Goal: Contribute content: Add original content to the website for others to see

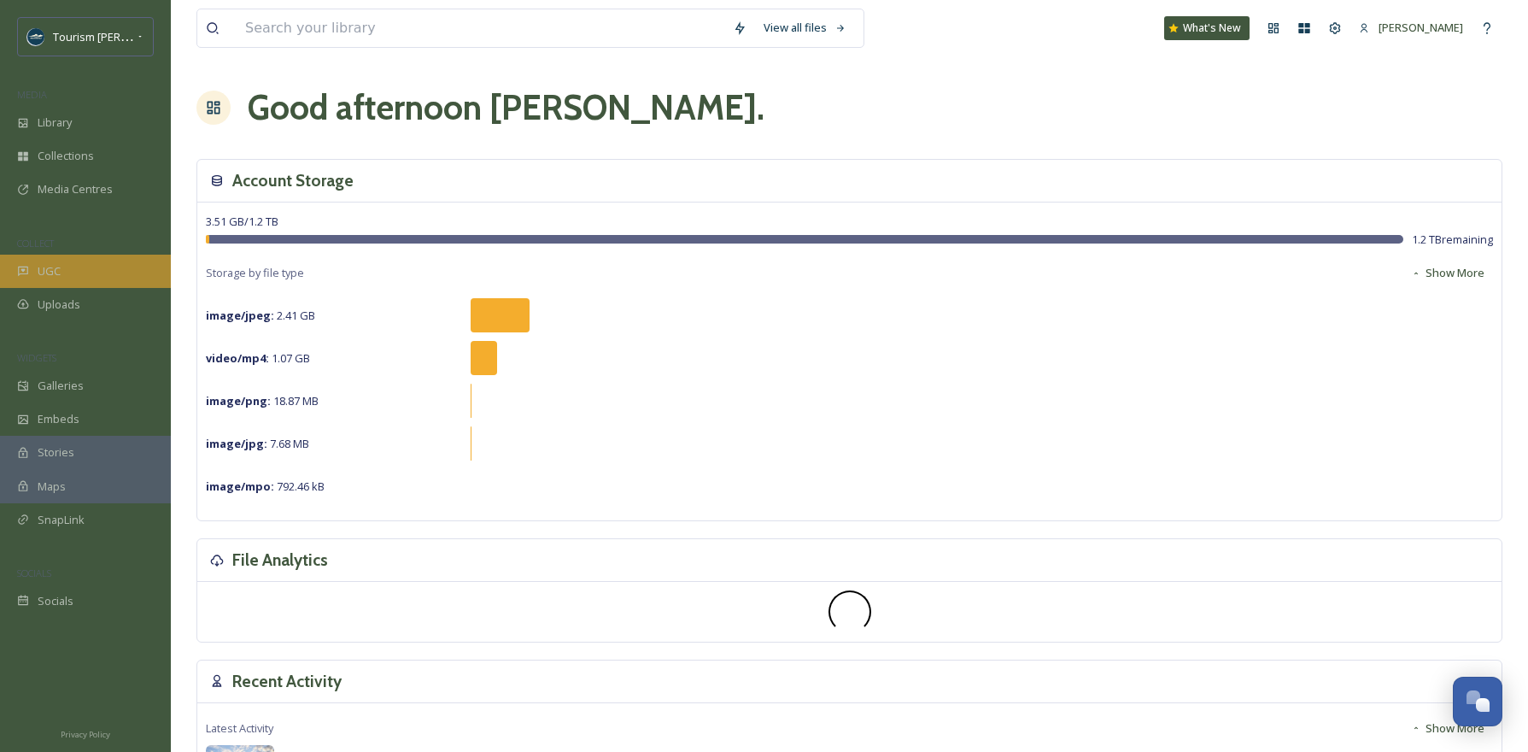
click at [56, 271] on span "UGC" at bounding box center [49, 271] width 23 height 16
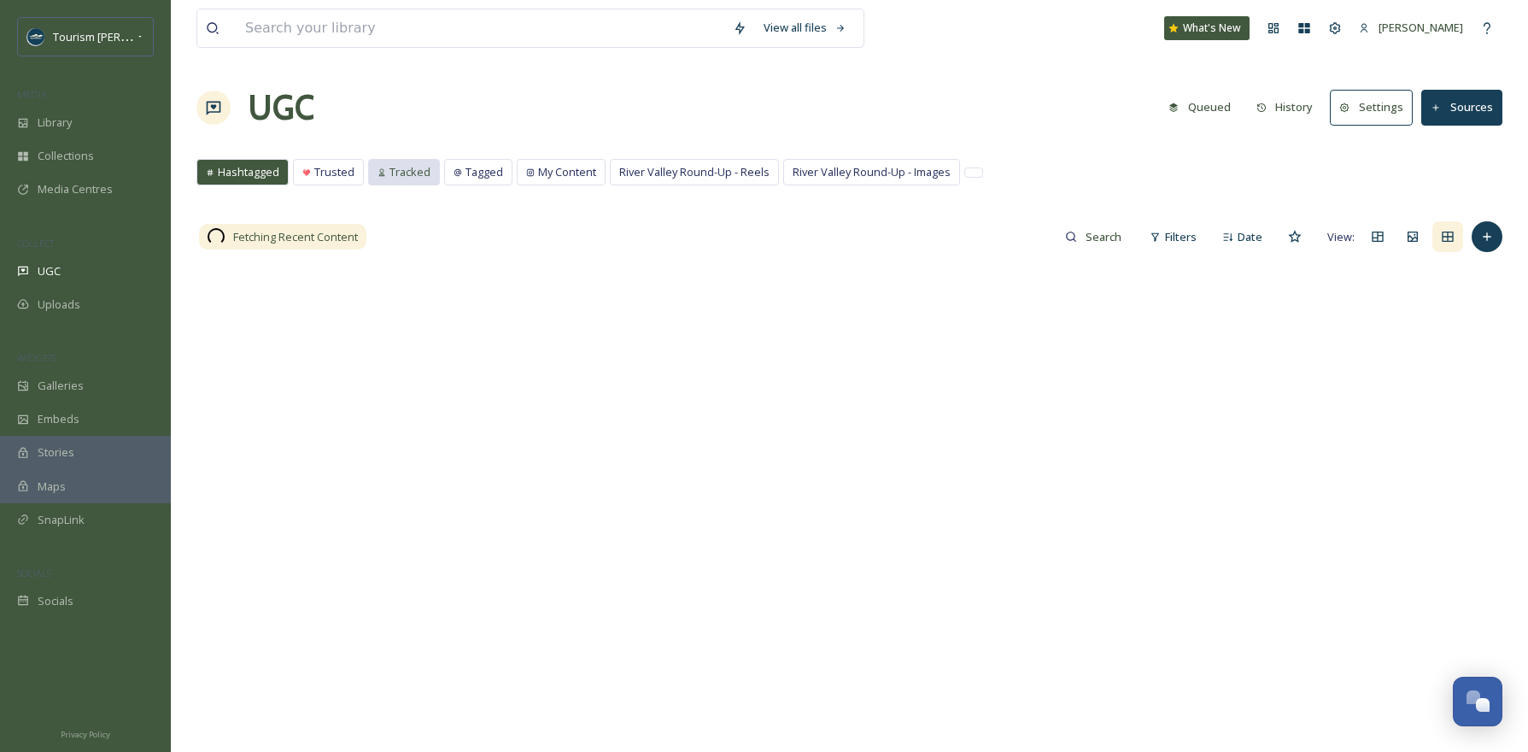
click at [396, 179] on span "Tracked" at bounding box center [410, 172] width 41 height 16
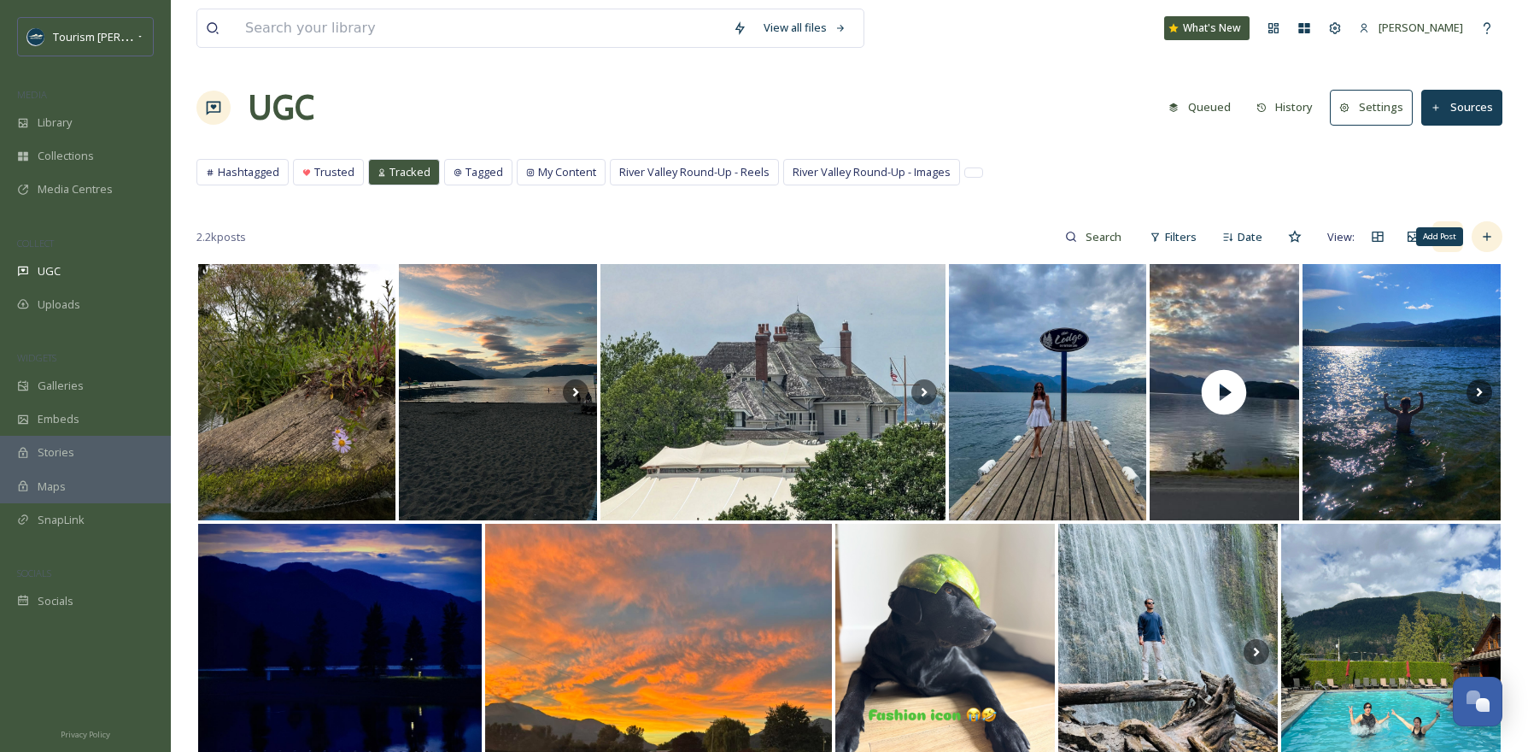
click at [1486, 243] on icon at bounding box center [1487, 237] width 14 height 14
click at [914, 53] on div "View all files What's New [PERSON_NAME]" at bounding box center [849, 28] width 1306 height 56
click at [718, 227] on div "2.2k posts Filters Date View:" at bounding box center [849, 237] width 1306 height 34
click at [1457, 108] on button "Sources" at bounding box center [1462, 107] width 81 height 35
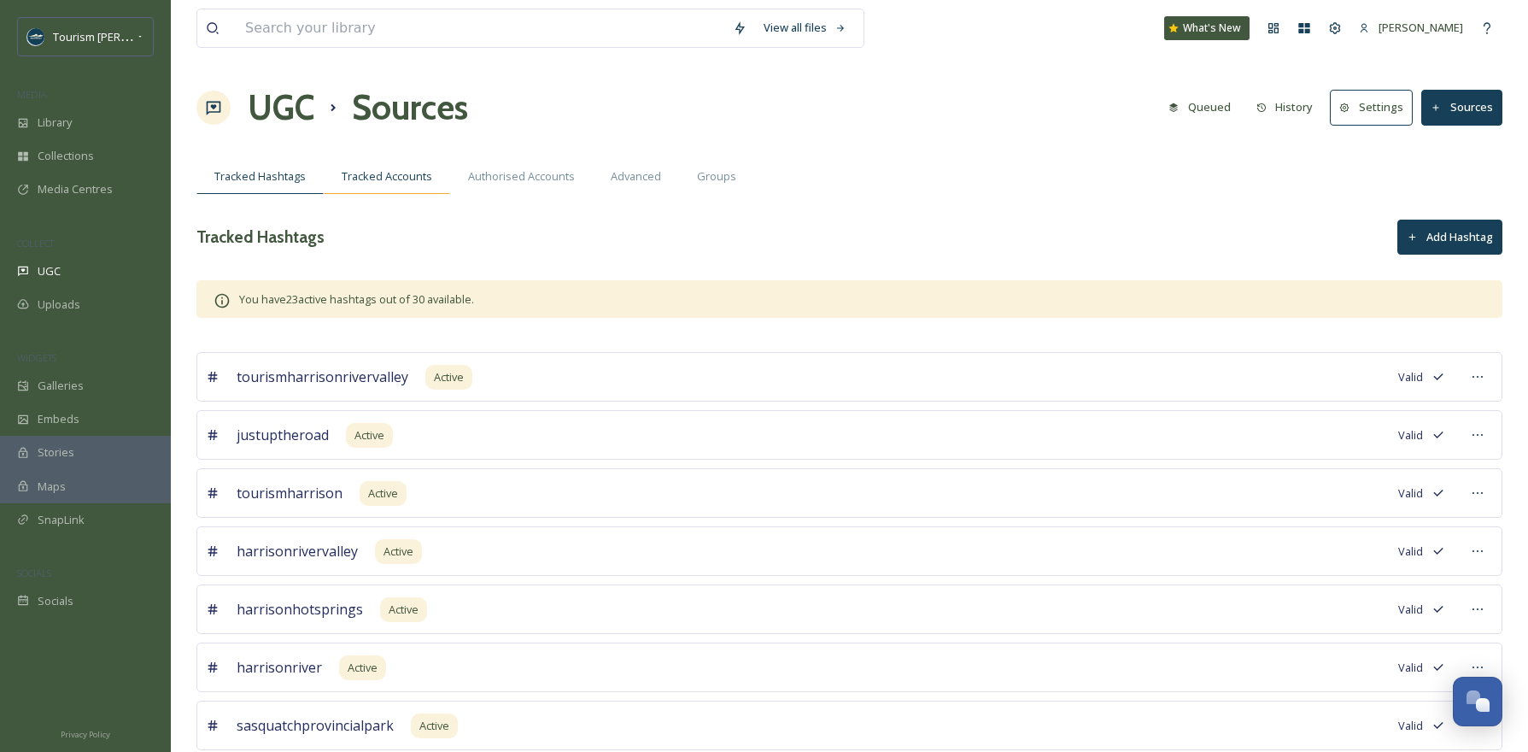
click at [396, 181] on span "Tracked Accounts" at bounding box center [387, 176] width 91 height 16
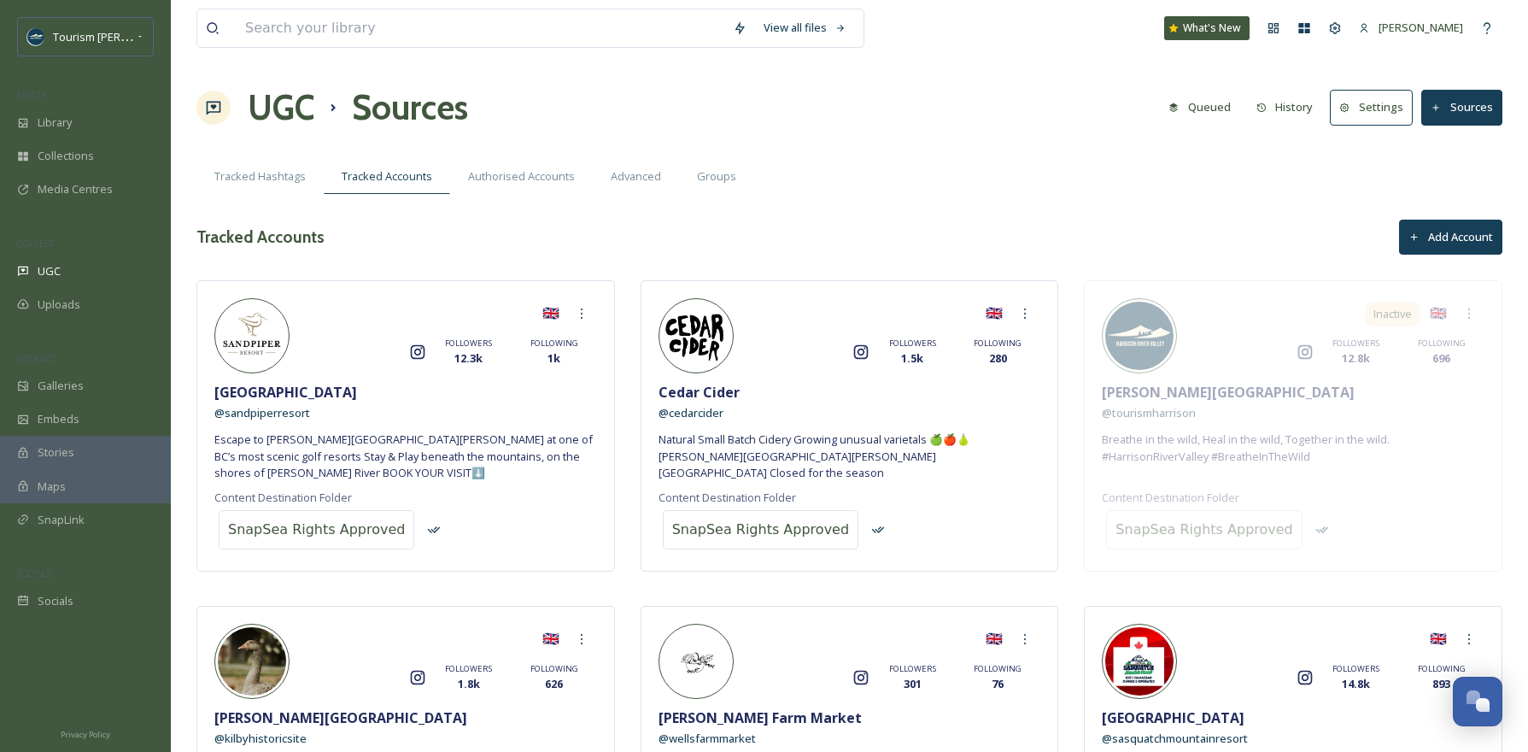
click at [1424, 239] on button "Add Account" at bounding box center [1450, 237] width 103 height 35
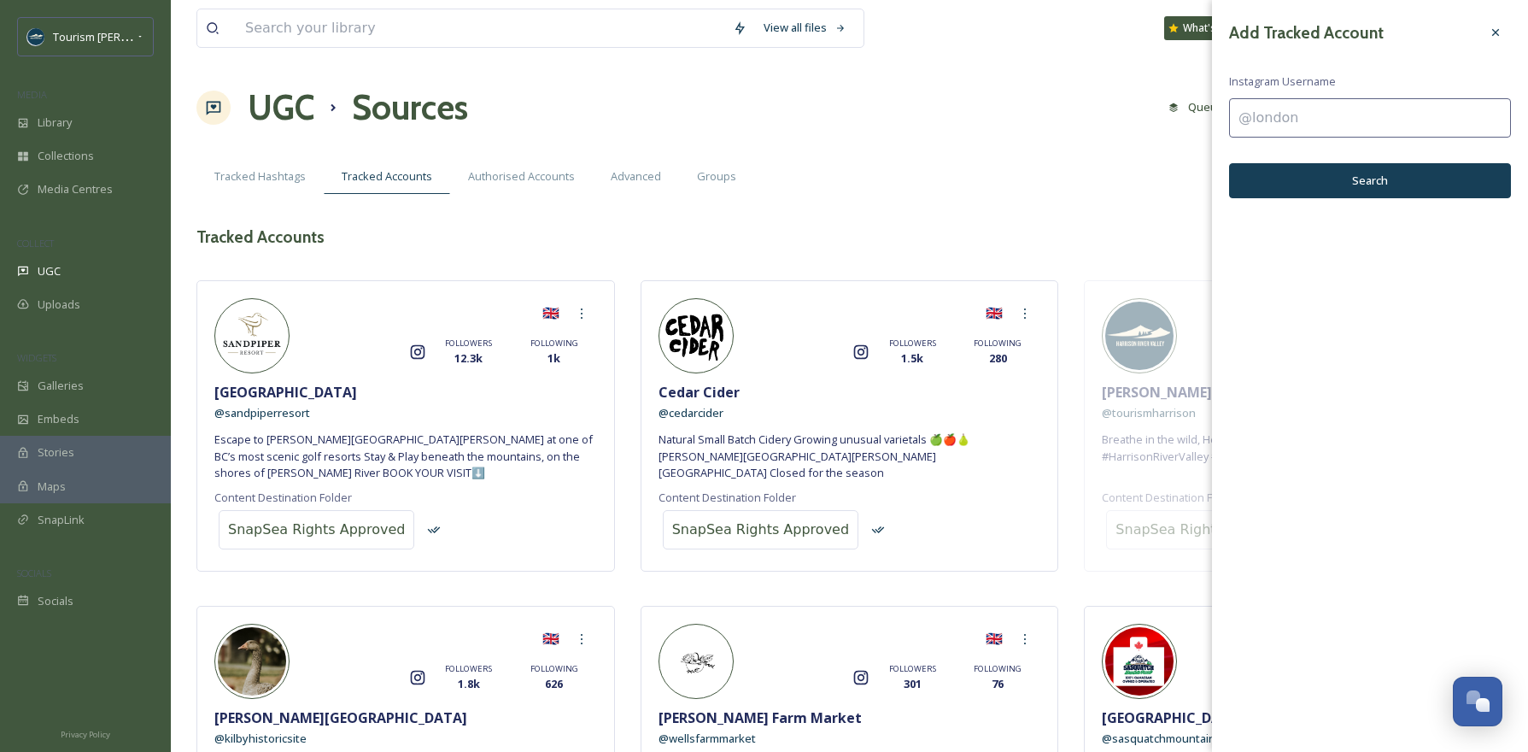
click at [1264, 119] on input at bounding box center [1370, 117] width 282 height 39
type input "@bcsportfishinggroup"
click at [1379, 181] on button "Search" at bounding box center [1370, 180] width 282 height 35
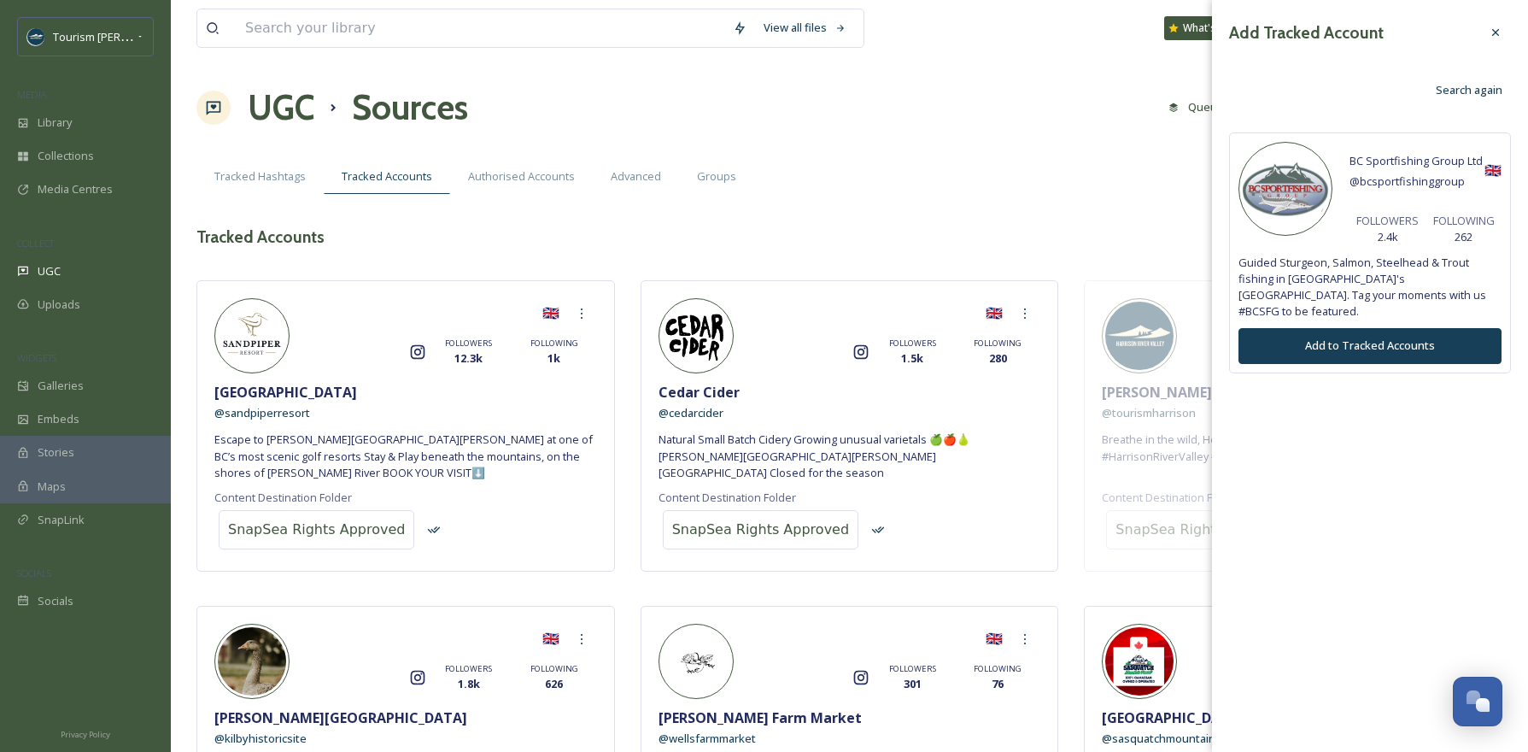
click at [1359, 331] on button "Add to Tracked Accounts" at bounding box center [1370, 345] width 263 height 35
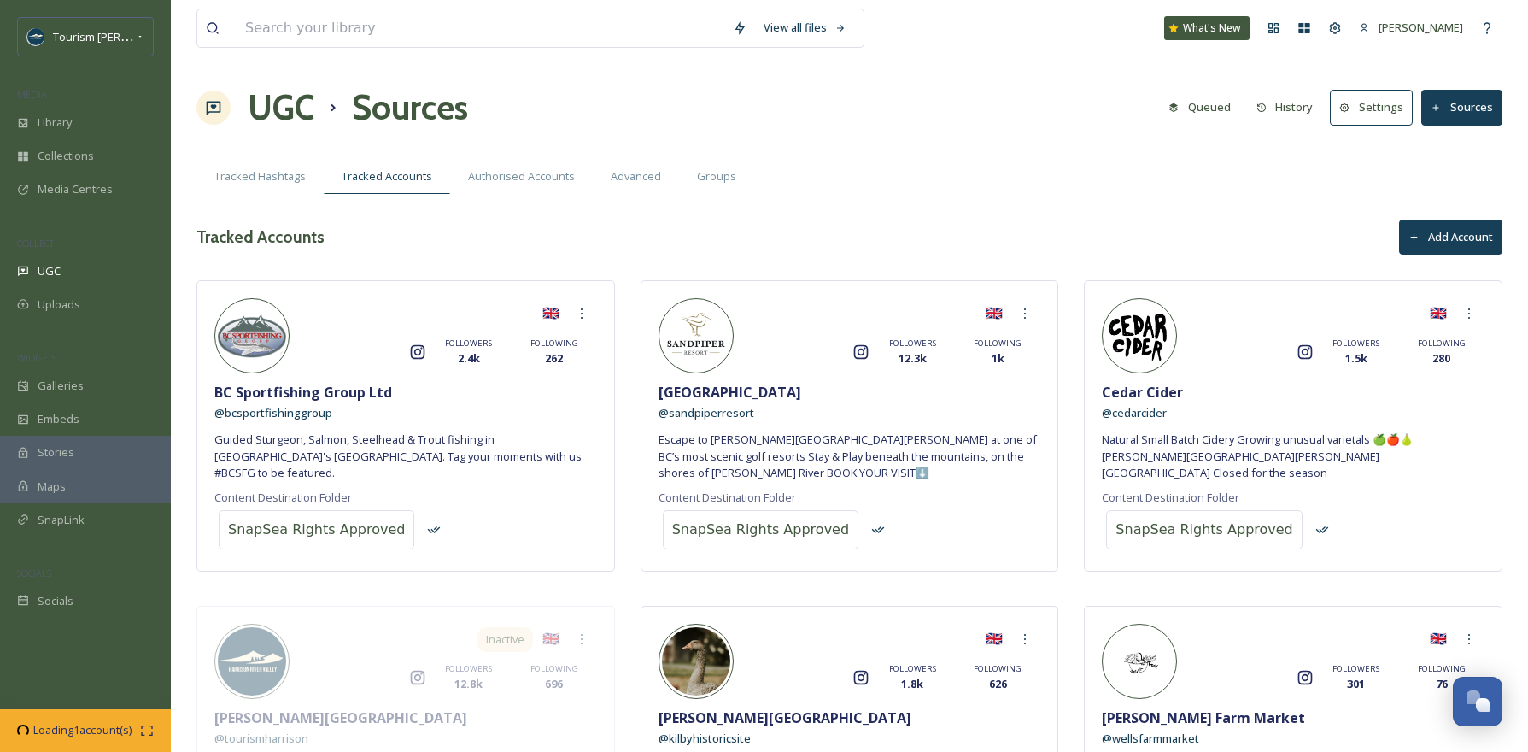
click at [1468, 95] on button "Sources" at bounding box center [1462, 107] width 81 height 35
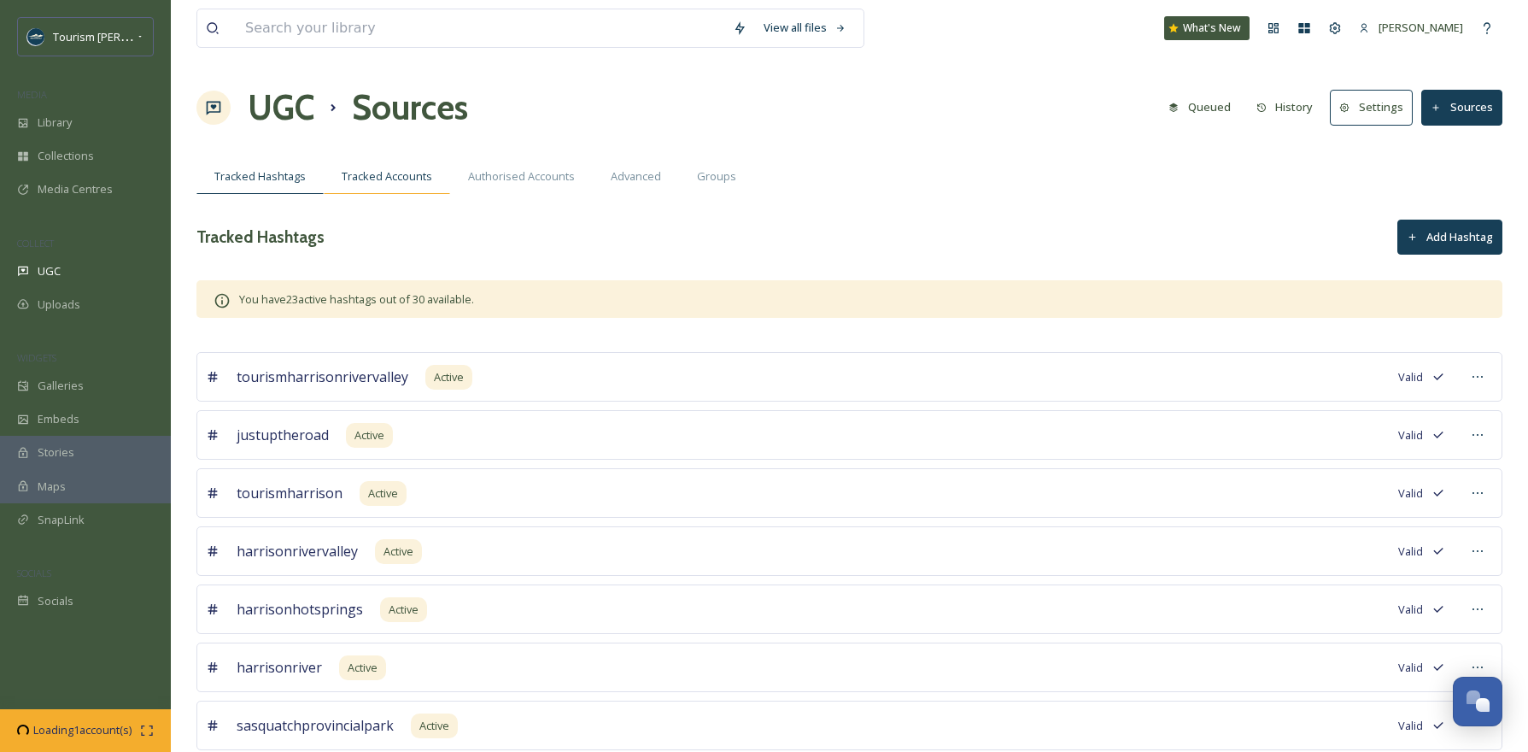
click at [401, 174] on span "Tracked Accounts" at bounding box center [387, 176] width 91 height 16
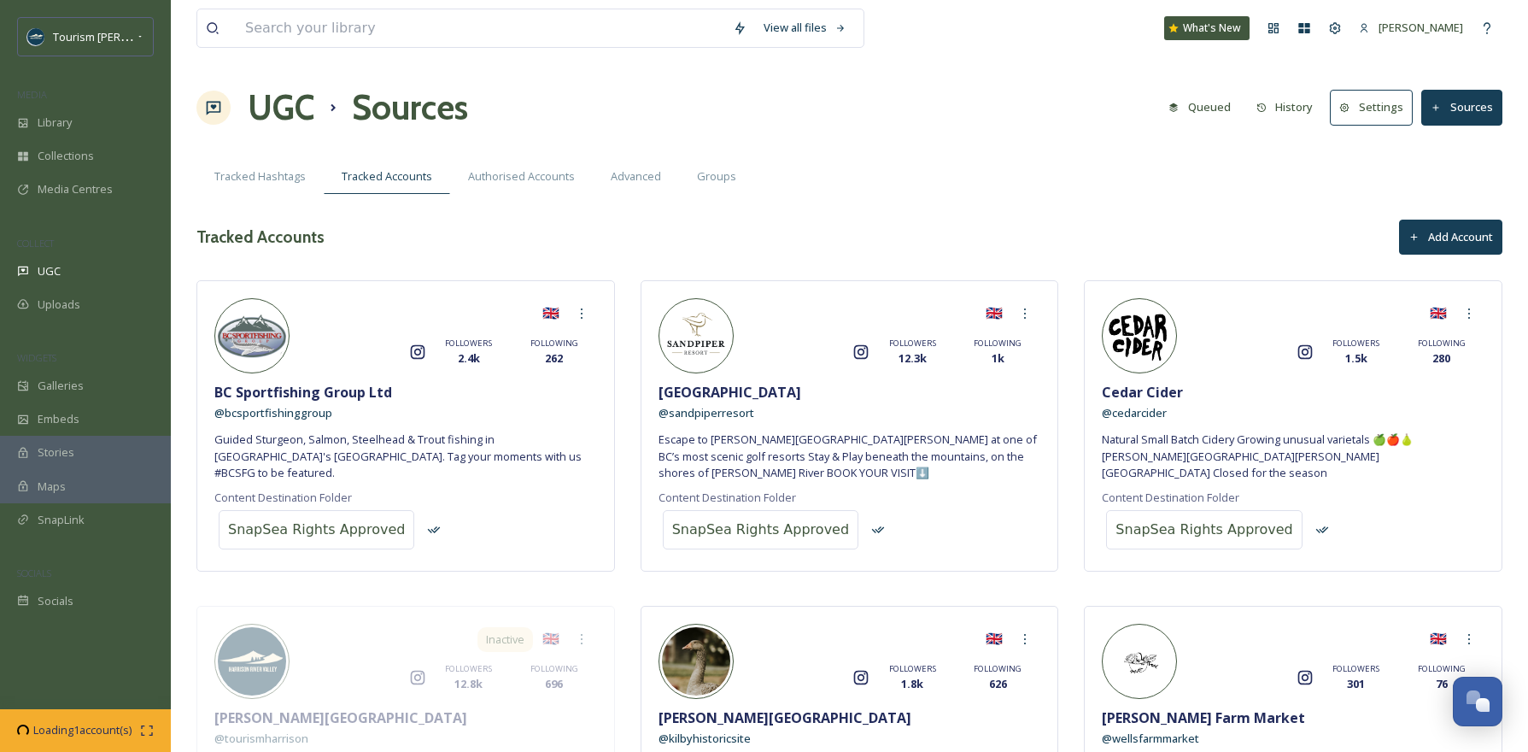
click at [1461, 235] on button "Add Account" at bounding box center [1450, 237] width 103 height 35
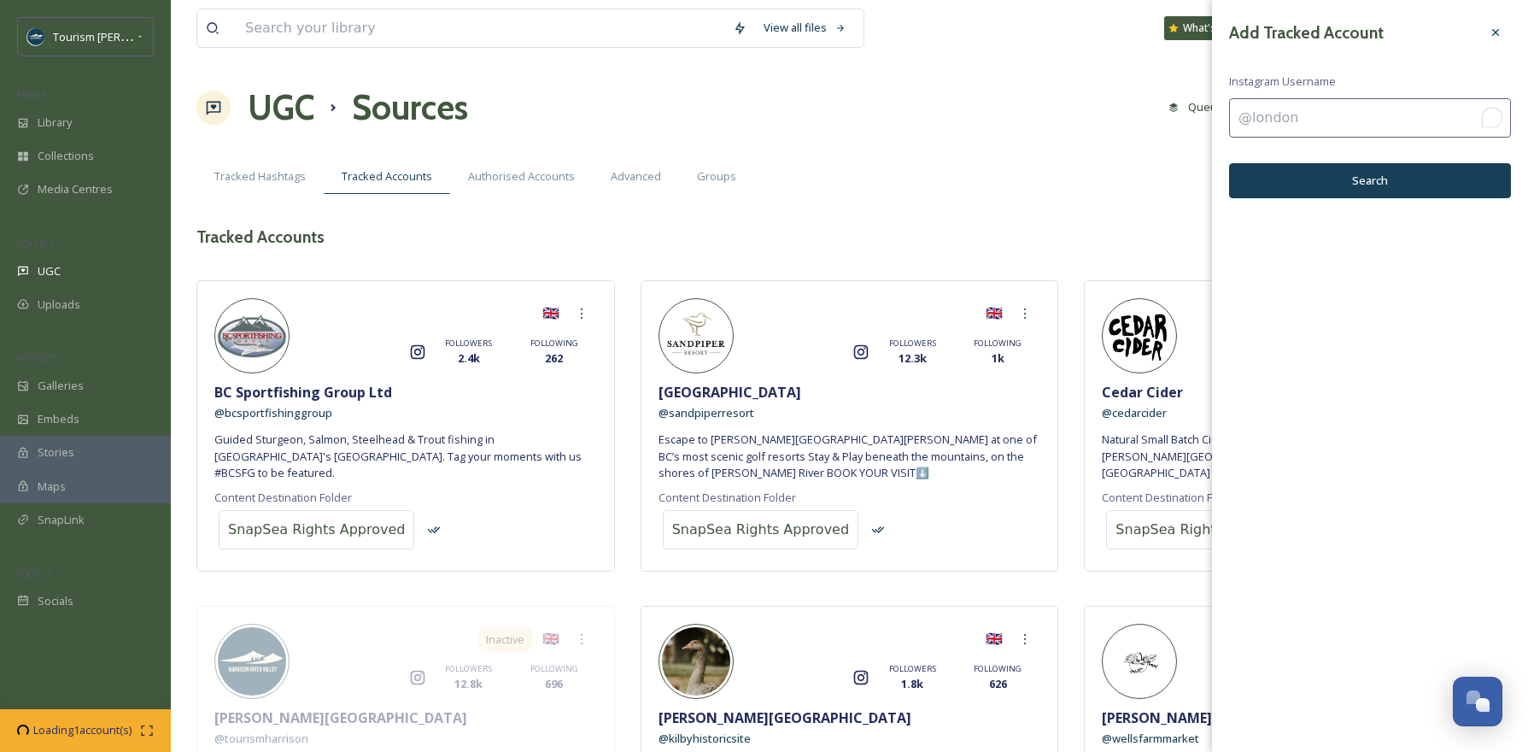
click at [1252, 121] on input "To enrich screen reader interactions, please activate Accessibility in Grammarl…" at bounding box center [1370, 117] width 282 height 39
type input "fraserriverlodge_fishing"
click at [1333, 175] on button "Search" at bounding box center [1370, 180] width 282 height 35
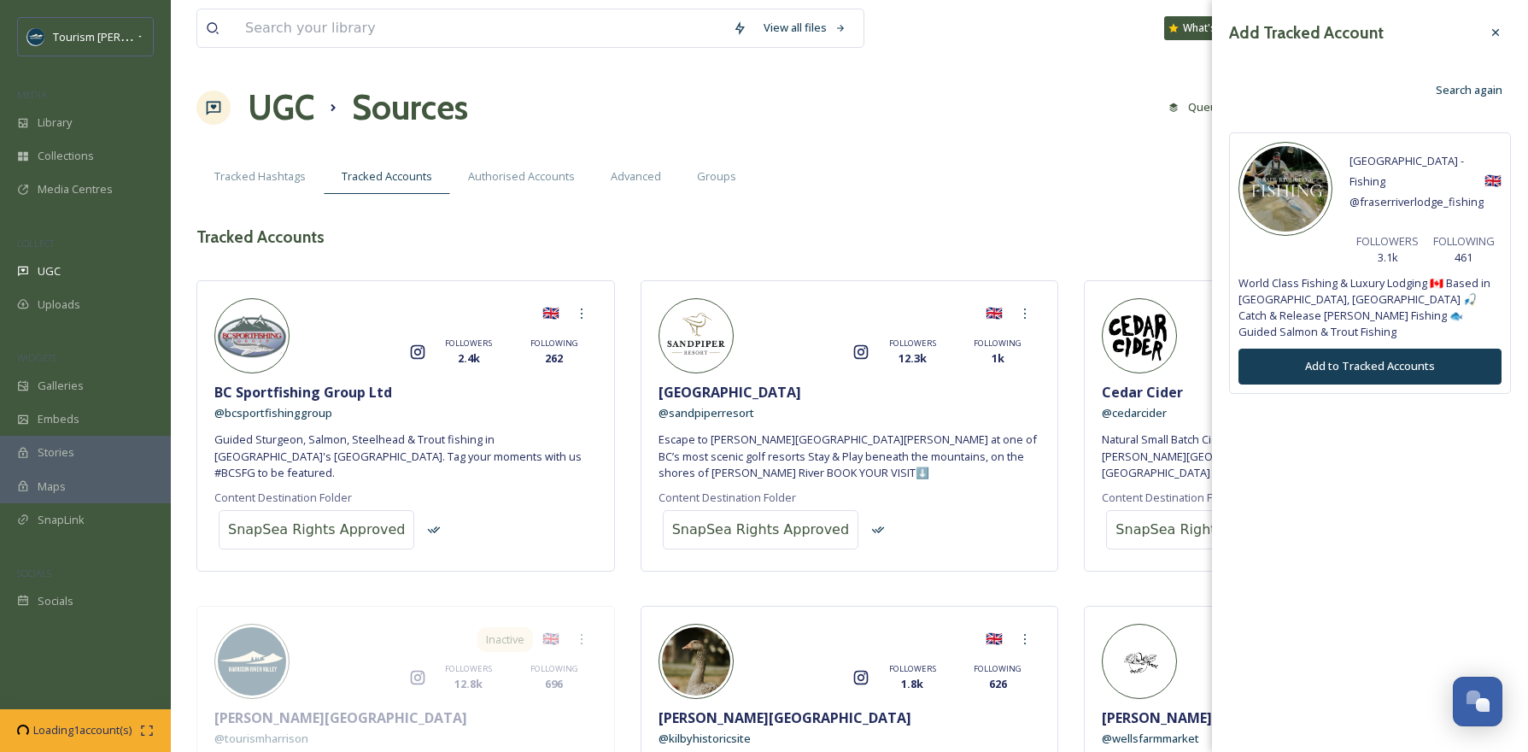
click at [1293, 349] on button "Add to Tracked Accounts" at bounding box center [1370, 366] width 263 height 35
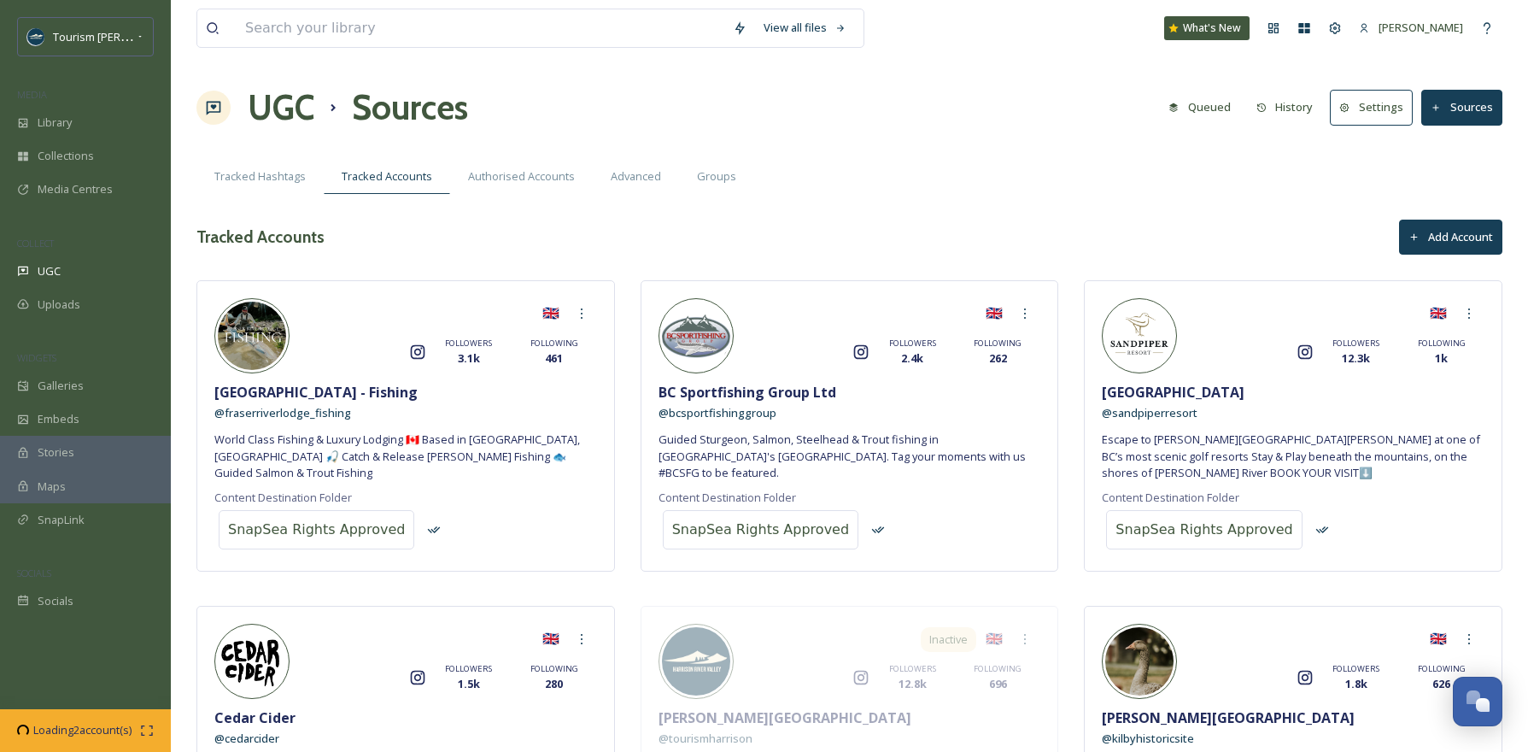
click at [906, 177] on div "Tracked Hashtags Tracked Accounts Authorised Accounts Advanced Groups" at bounding box center [849, 176] width 1306 height 35
click at [50, 255] on div "UGC" at bounding box center [85, 271] width 171 height 33
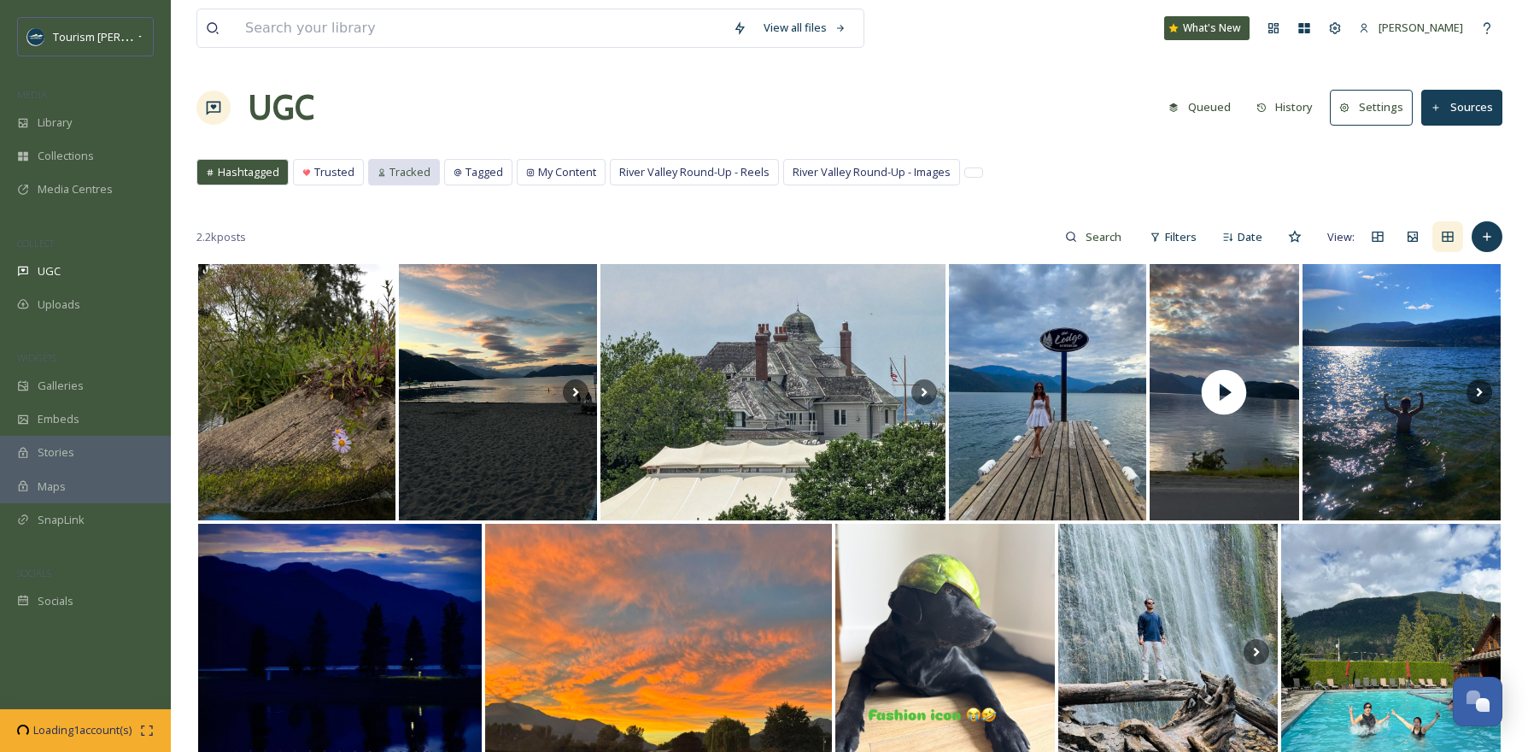
click at [386, 180] on div "Tracked" at bounding box center [404, 172] width 70 height 25
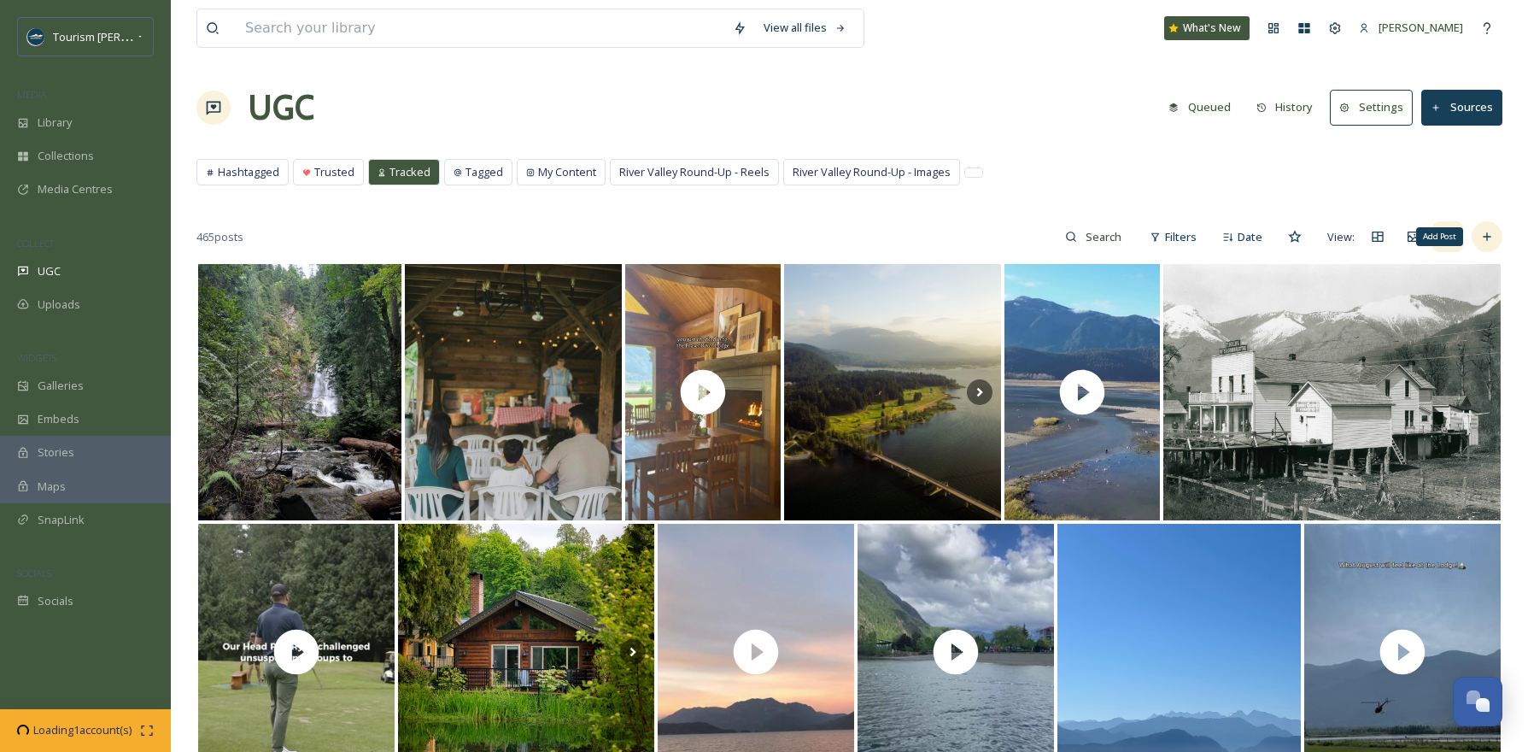
click at [1478, 241] on div "Add Post" at bounding box center [1487, 236] width 31 height 31
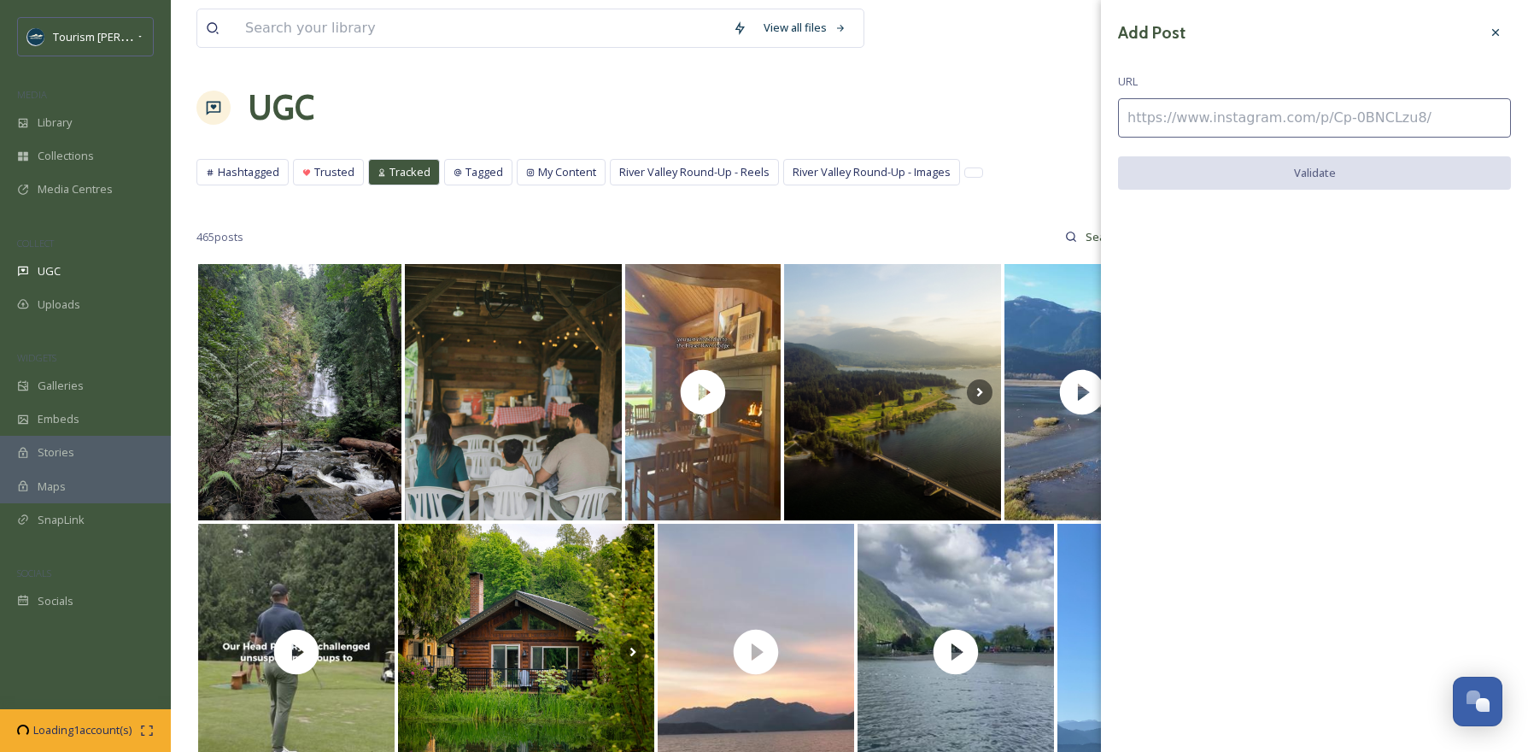
click at [1145, 126] on input at bounding box center [1314, 117] width 393 height 39
paste input "[URL][DOMAIN_NAME]"
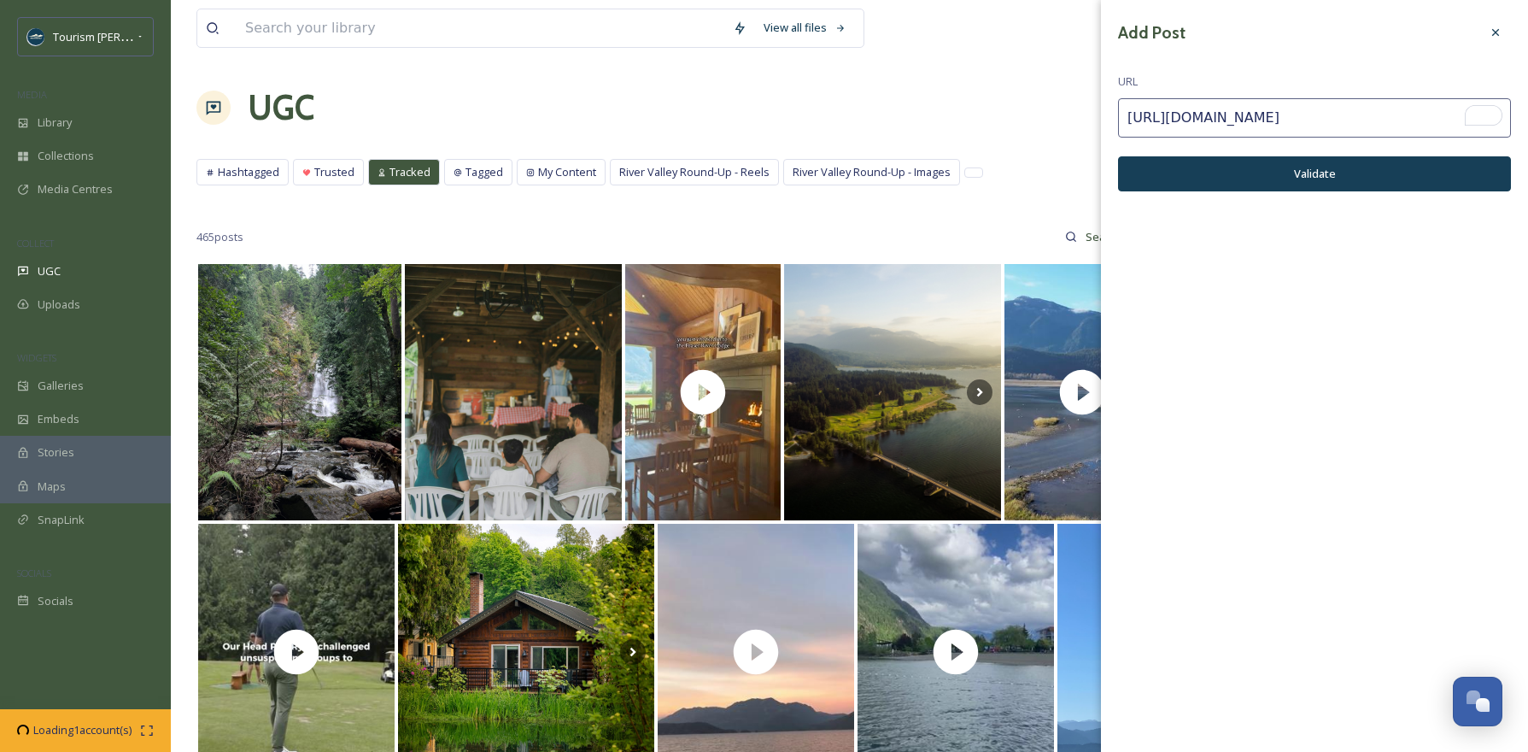
type input "[URL][DOMAIN_NAME]"
click at [1228, 173] on button "Validate" at bounding box center [1314, 173] width 393 height 35
click at [1287, 173] on button "Add Post" at bounding box center [1314, 173] width 393 height 35
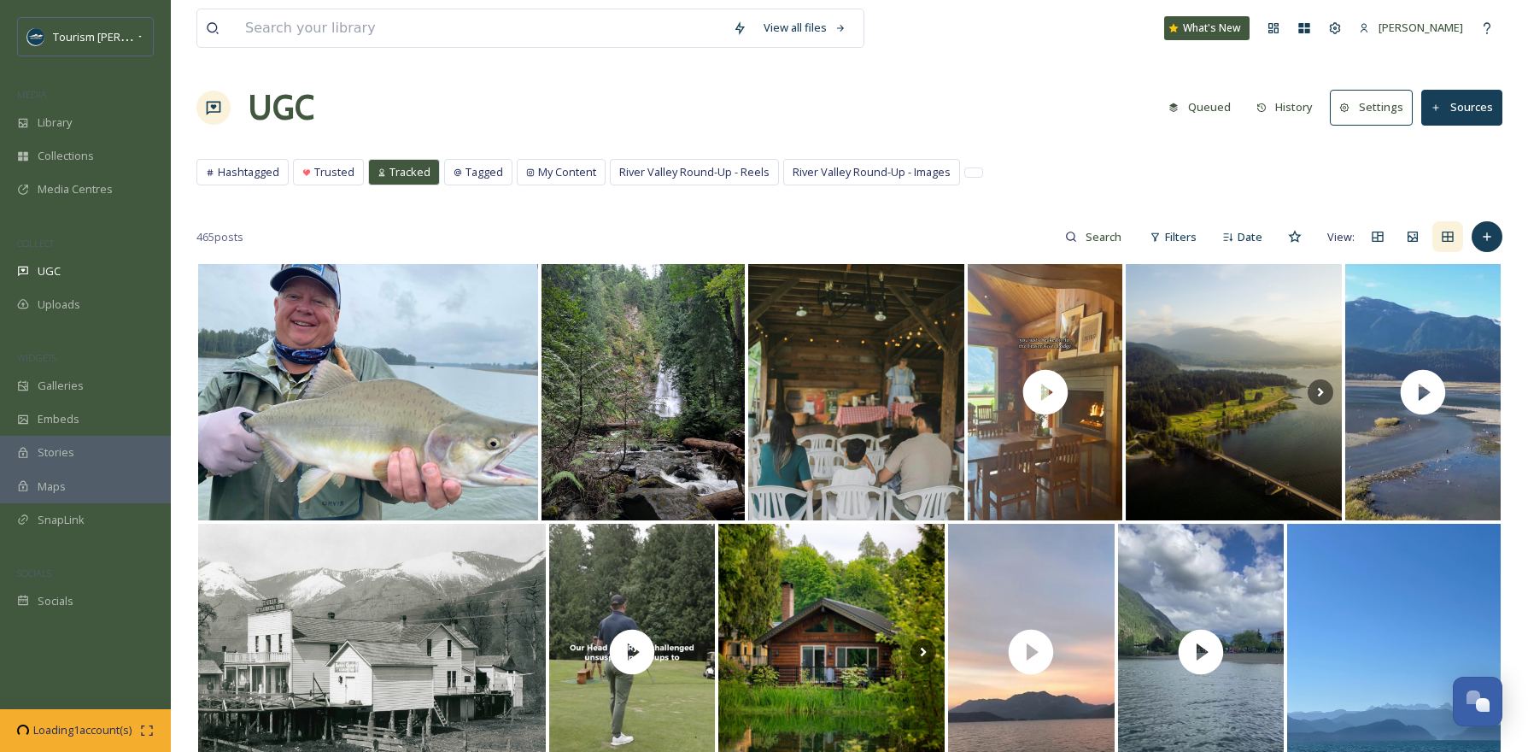
click at [1023, 83] on div "UGC Queued History Settings Sources" at bounding box center [849, 107] width 1306 height 51
click at [1466, 112] on button "Sources" at bounding box center [1462, 107] width 81 height 35
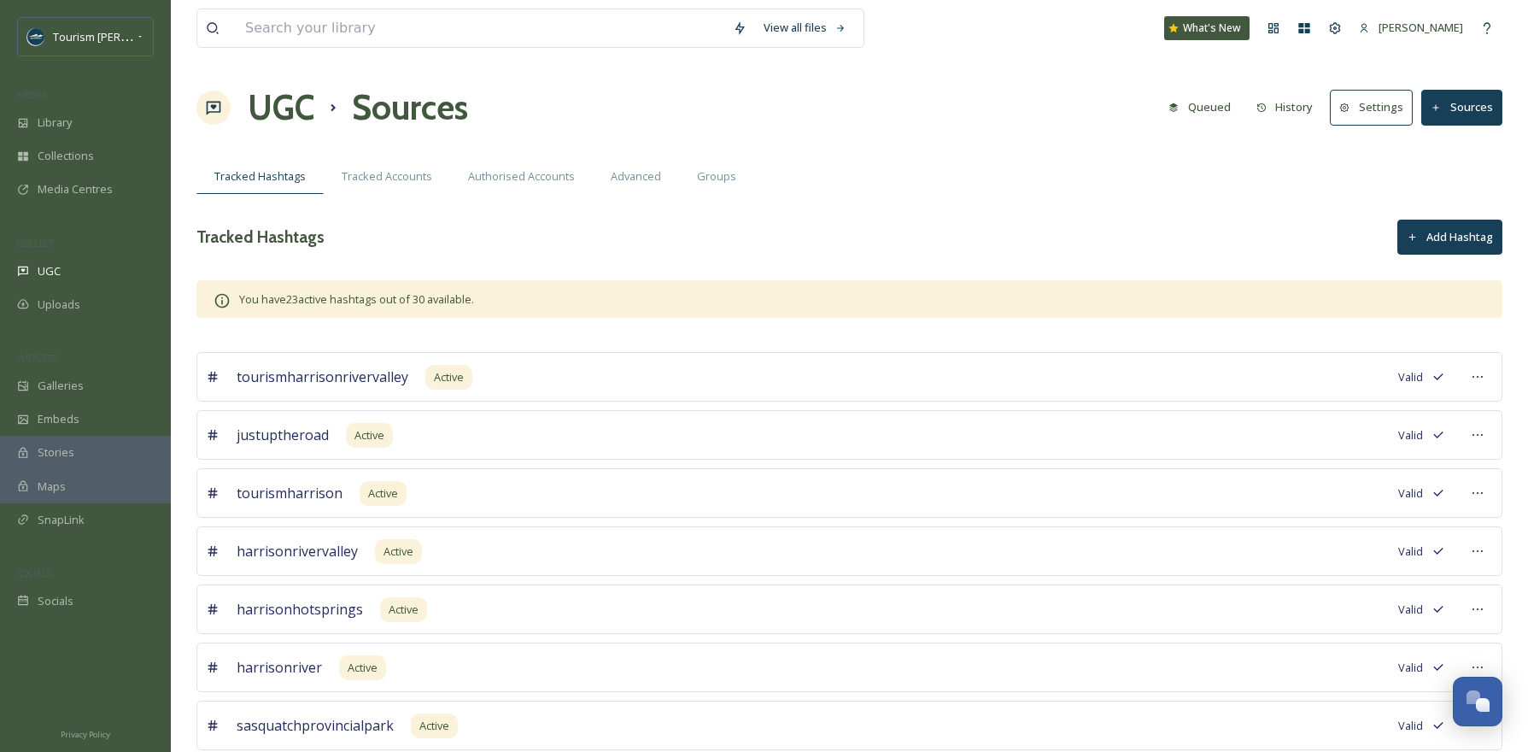
click at [1438, 235] on button "Add Hashtag" at bounding box center [1450, 237] width 105 height 35
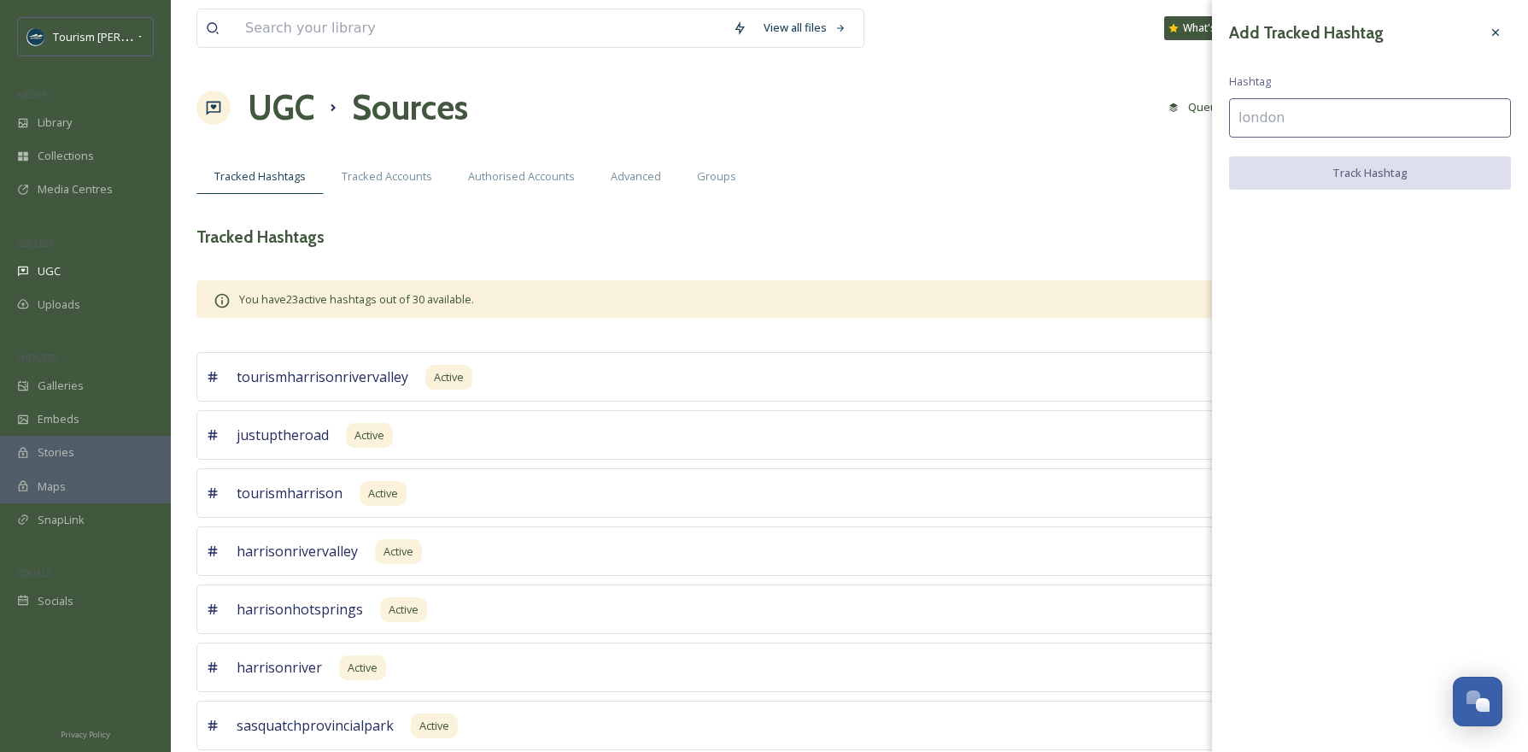
click at [1336, 120] on input at bounding box center [1370, 117] width 282 height 39
paste input "[URL][DOMAIN_NAME]"
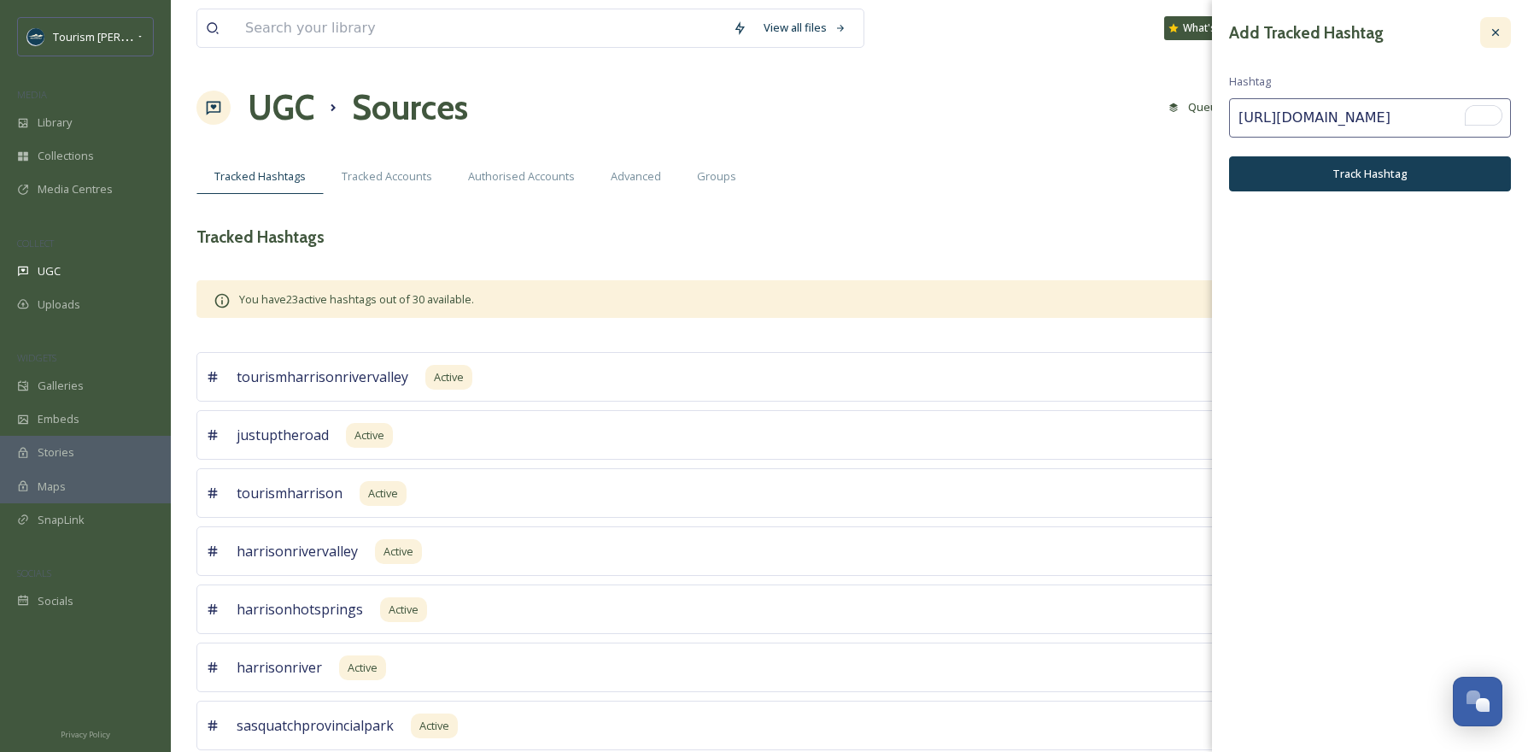
type input "[URL][DOMAIN_NAME]"
click at [1498, 26] on icon at bounding box center [1496, 33] width 14 height 14
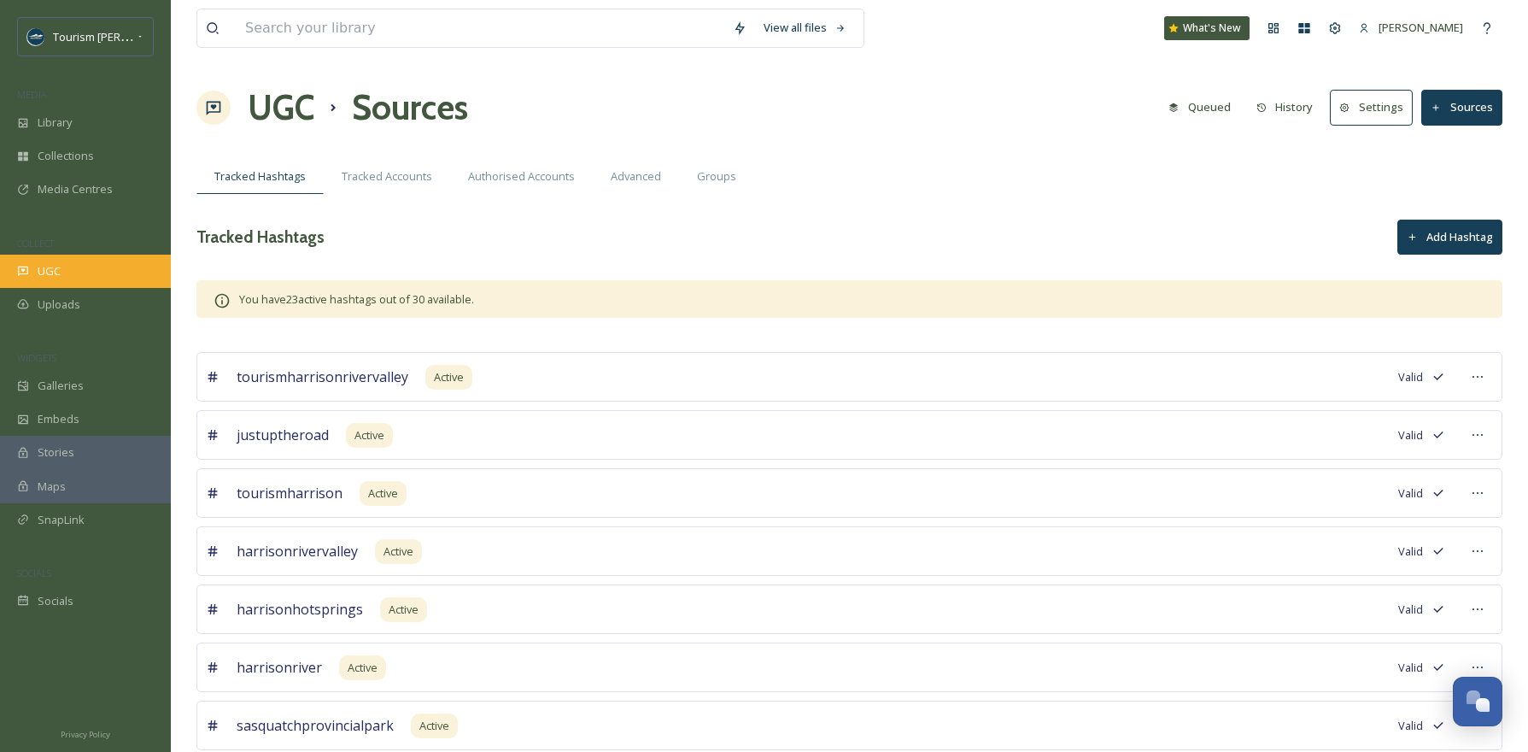
click at [49, 274] on span "UGC" at bounding box center [49, 271] width 23 height 16
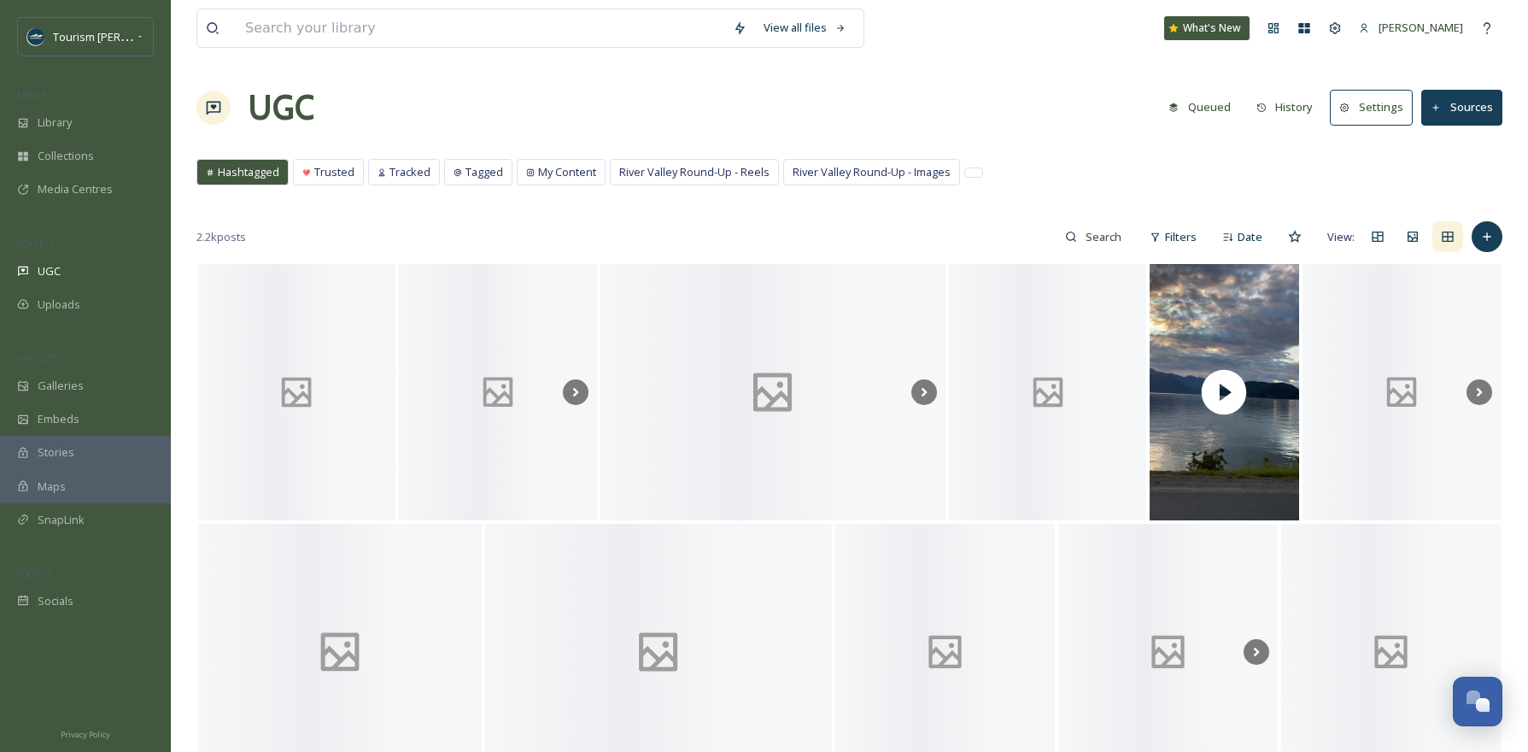
click at [1463, 107] on button "Sources" at bounding box center [1462, 107] width 81 height 35
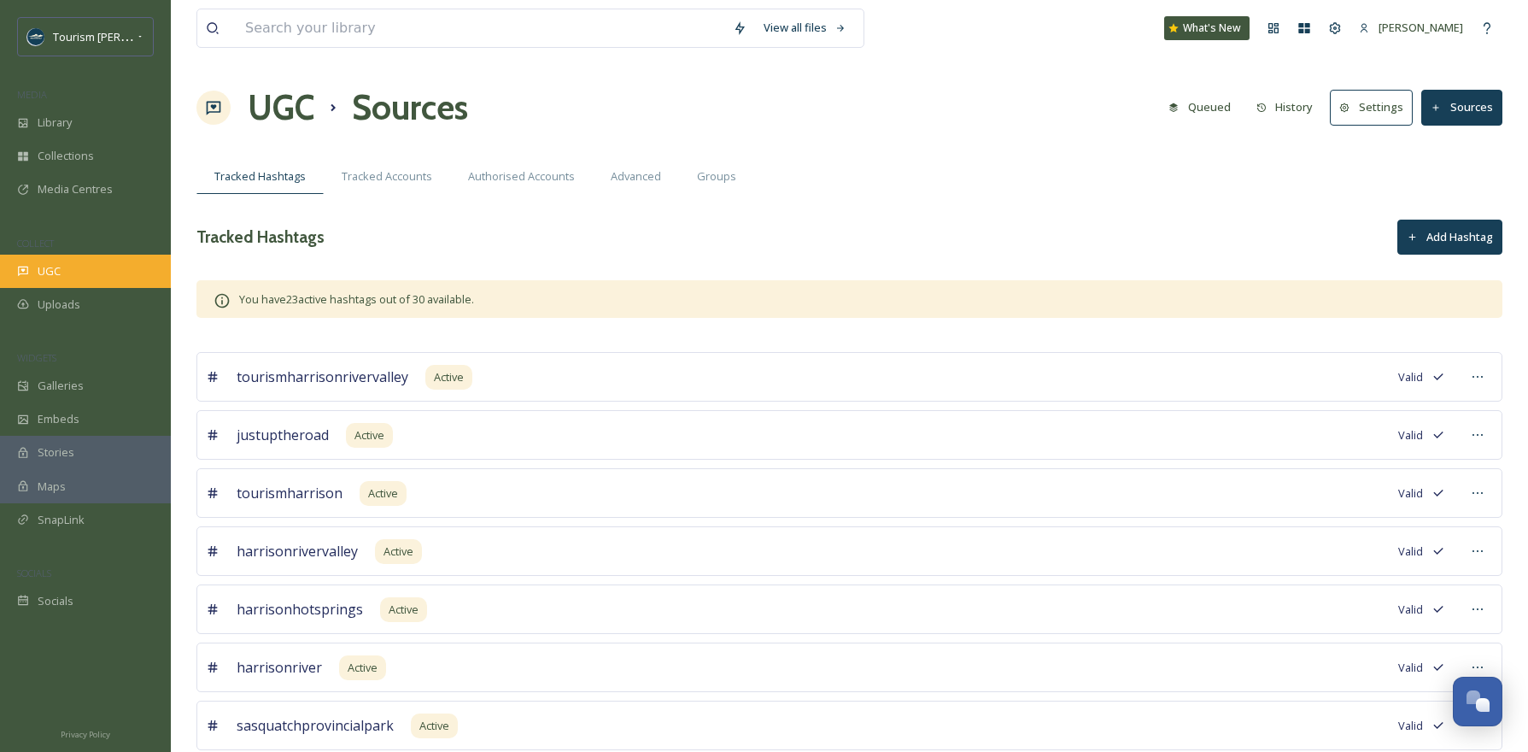
click at [60, 274] on span "UGC" at bounding box center [49, 271] width 23 height 16
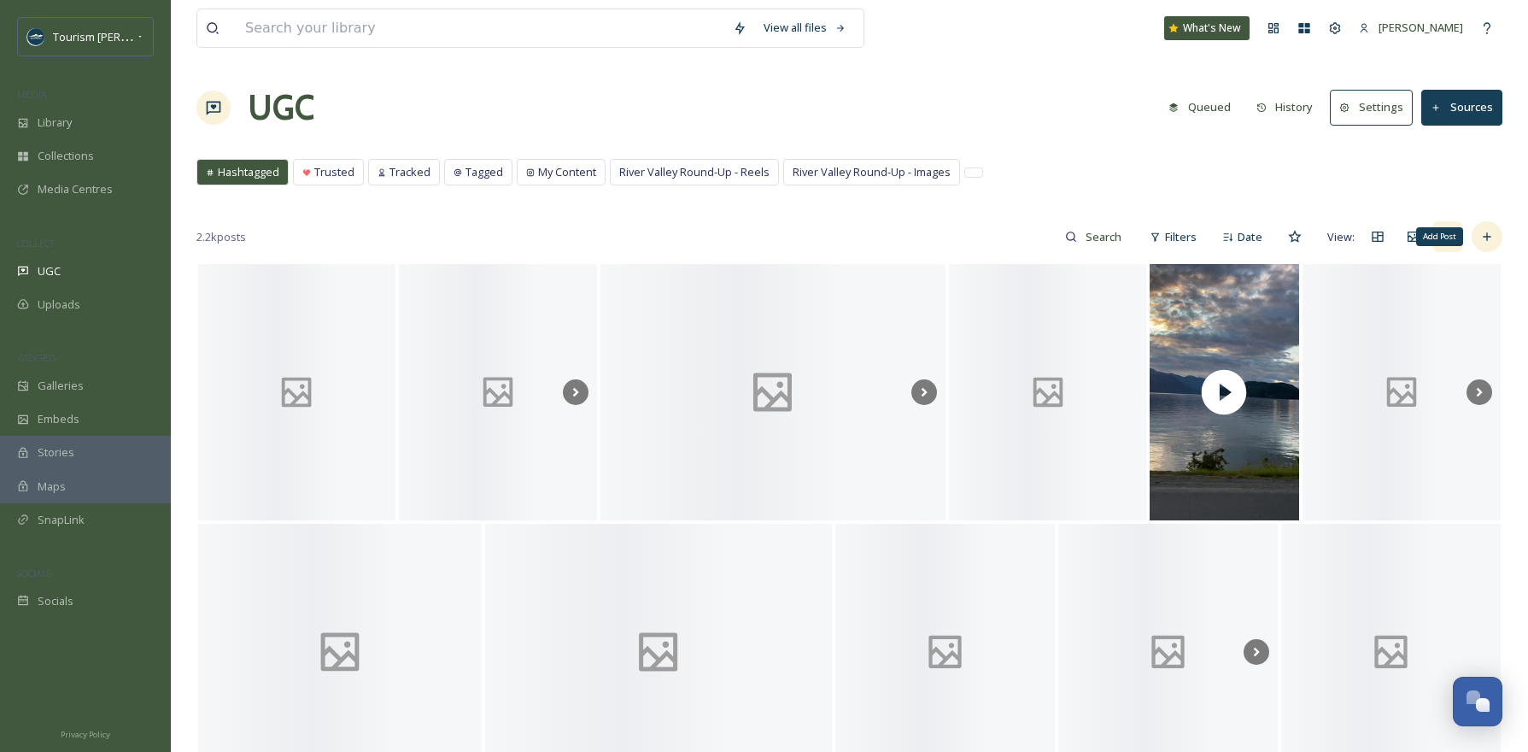
click at [1489, 233] on icon at bounding box center [1487, 237] width 14 height 14
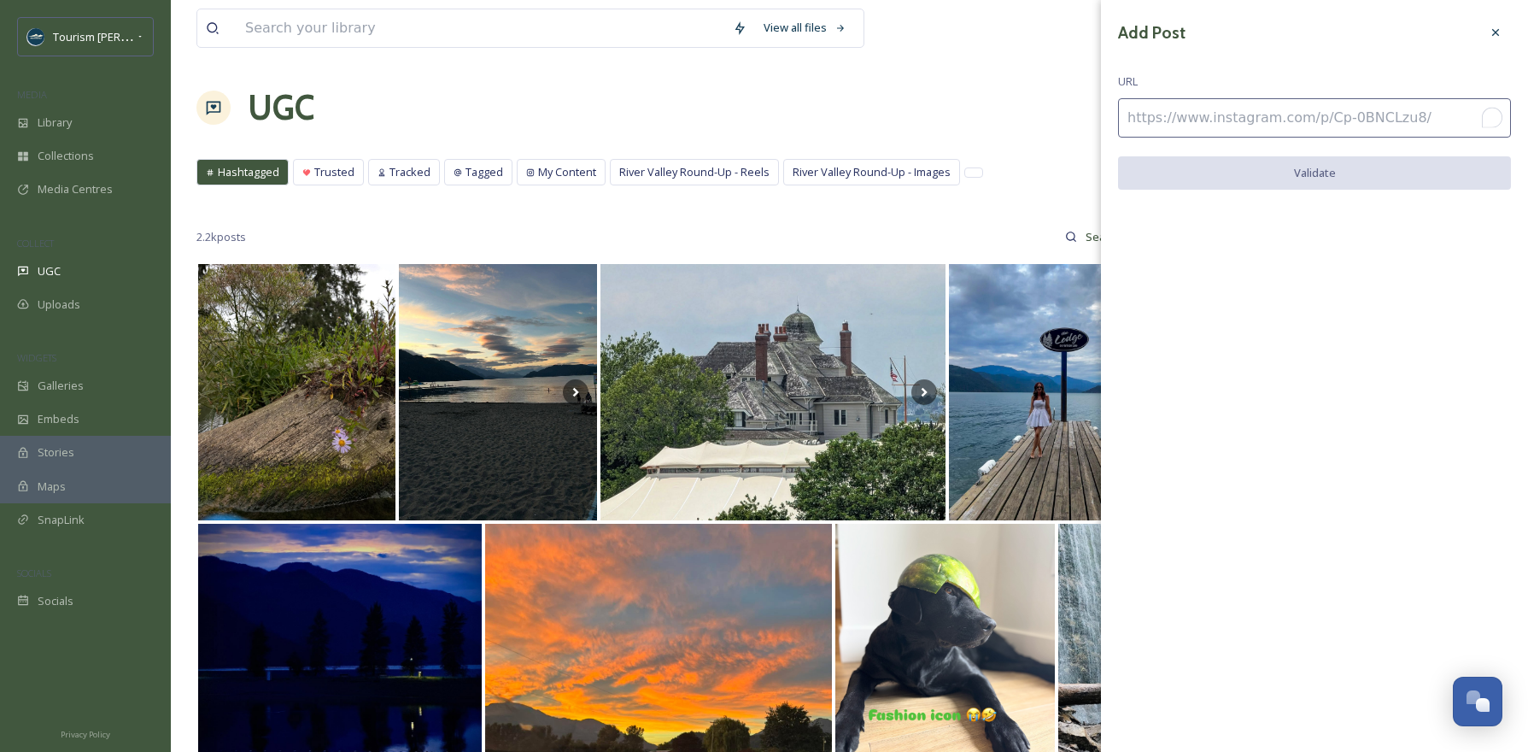
click at [1165, 114] on input "To enrich screen reader interactions, please activate Accessibility in Grammarl…" at bounding box center [1314, 117] width 393 height 39
paste input "[URL][DOMAIN_NAME]"
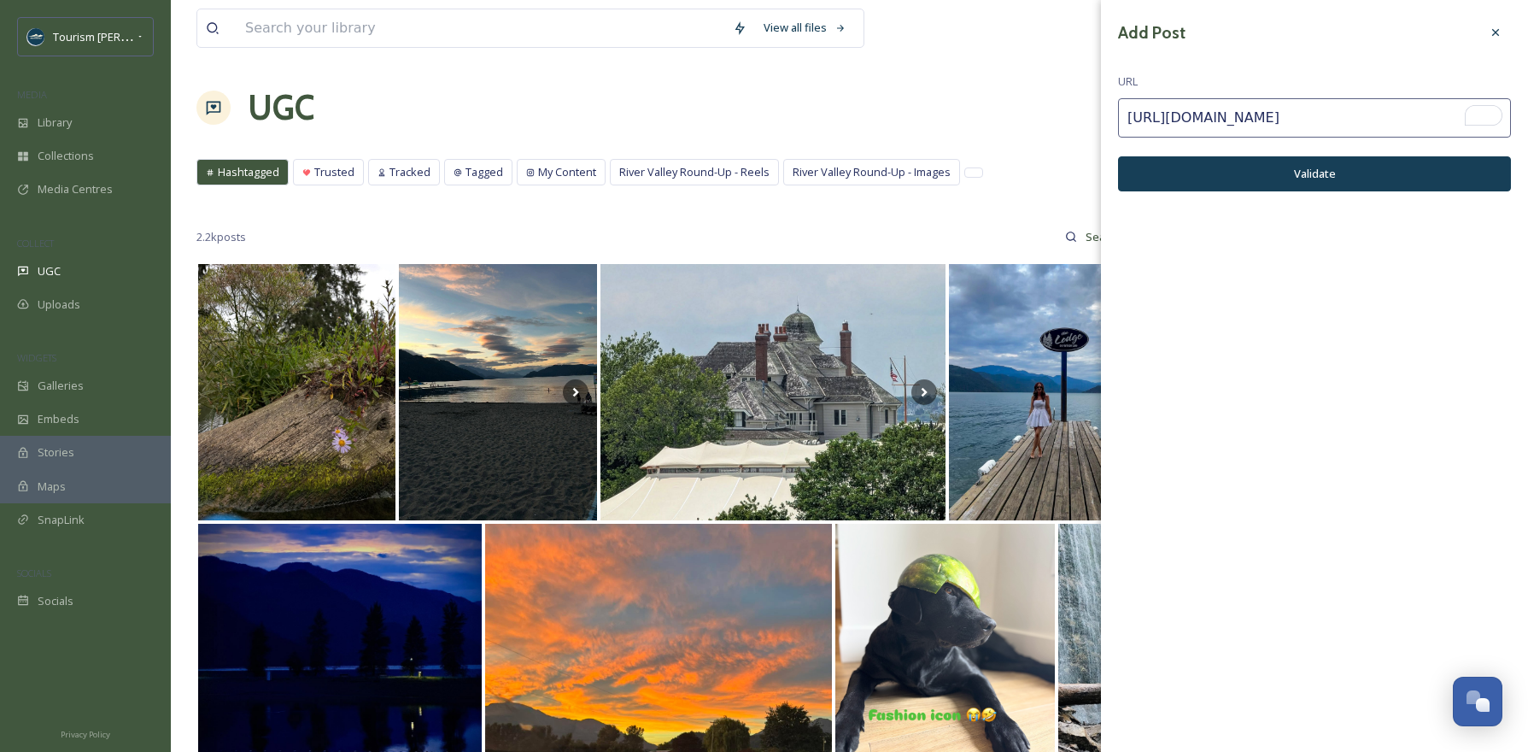
type input "[URL][DOMAIN_NAME]"
click at [1196, 150] on div "Add Post URL [URL][DOMAIN_NAME] Validate" at bounding box center [1314, 117] width 427 height 234
click at [1184, 167] on button "Validate" at bounding box center [1314, 173] width 393 height 35
click at [1353, 176] on button "Add Post" at bounding box center [1314, 173] width 393 height 35
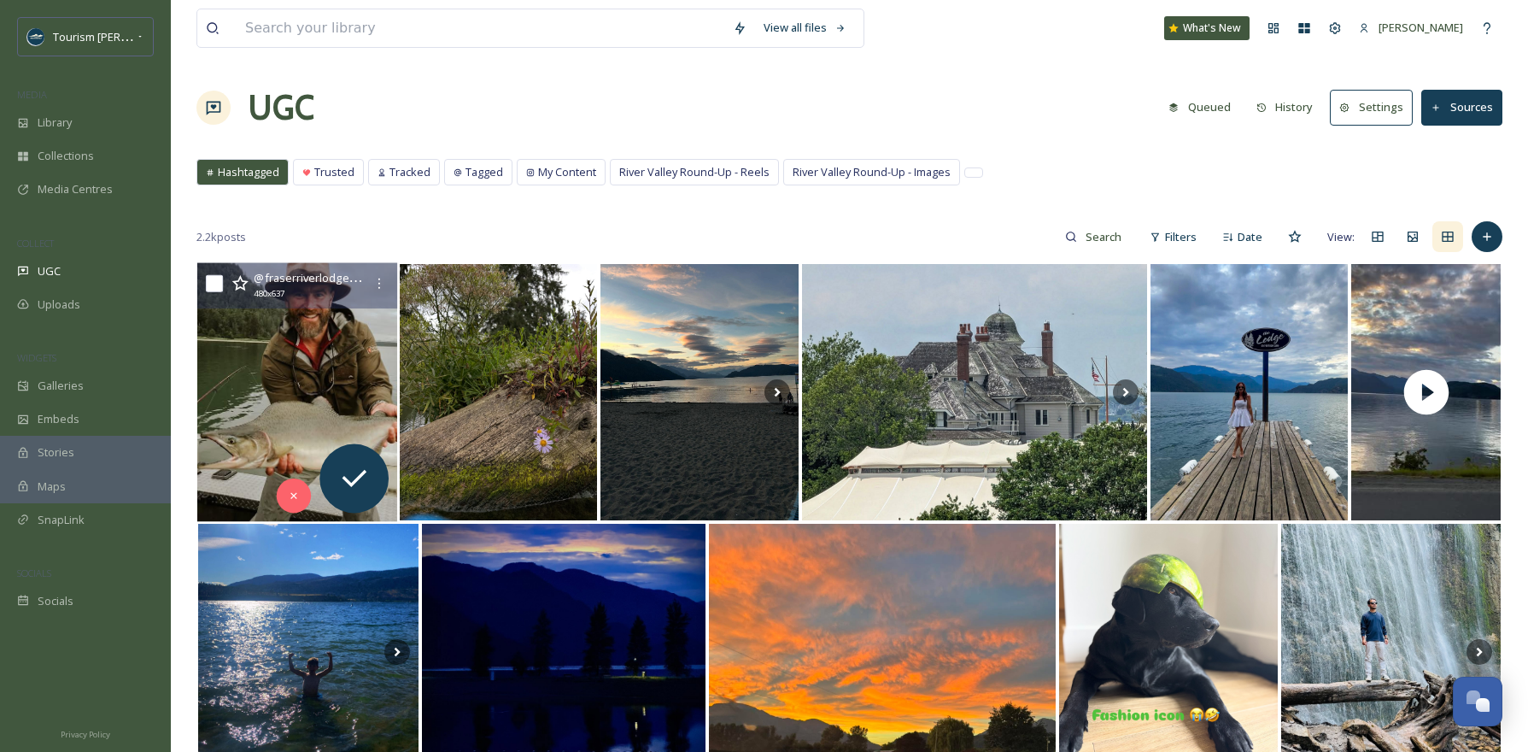
click at [269, 369] on img at bounding box center [297, 392] width 200 height 259
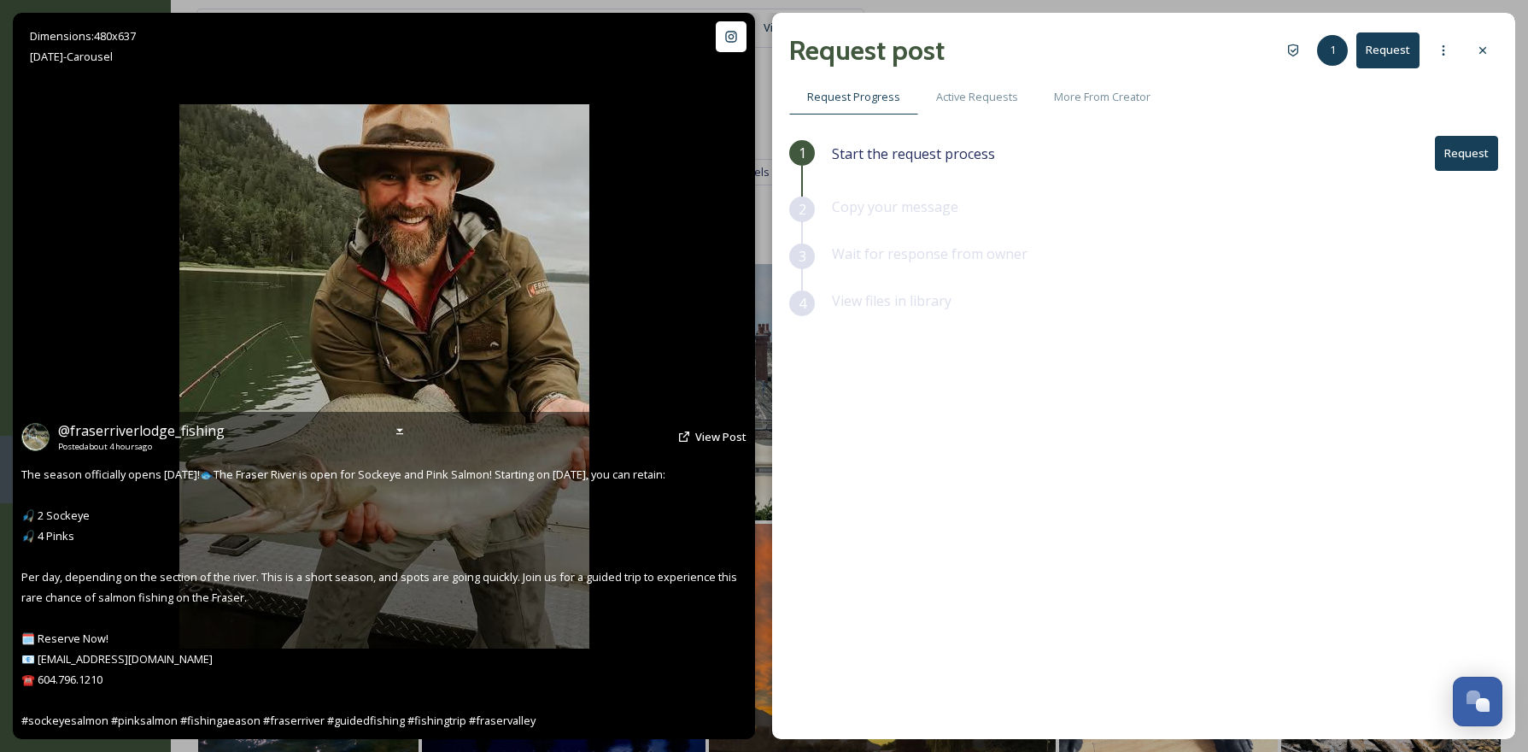
click at [497, 266] on img at bounding box center [384, 376] width 410 height 544
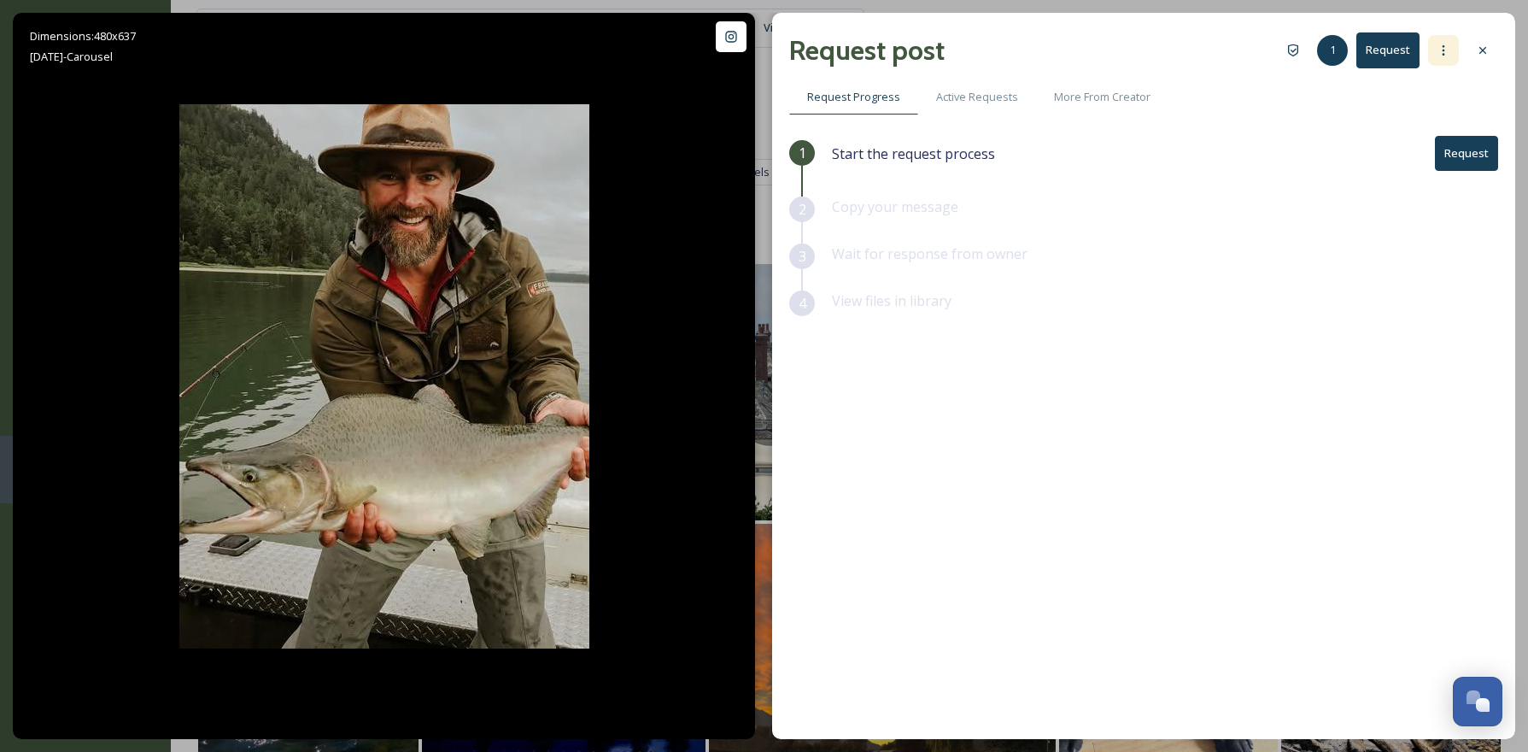
click at [1442, 46] on icon at bounding box center [1444, 51] width 14 height 14
click at [1377, 190] on span "Authorise creator" at bounding box center [1389, 188] width 90 height 16
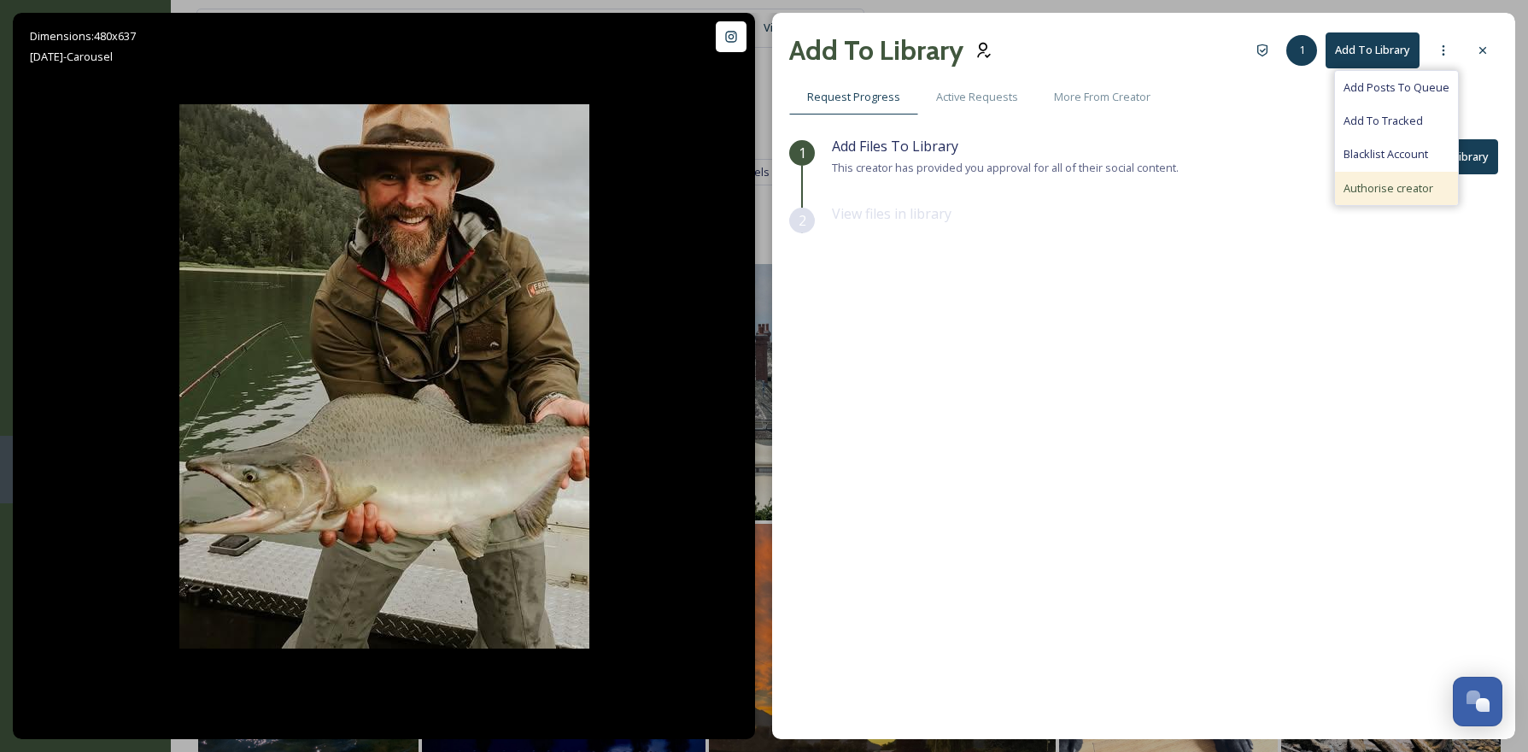
click at [1213, 384] on div "1 Add Files To Library This creator has provided you approval for all of their …" at bounding box center [1143, 393] width 709 height 514
click at [990, 99] on span "Active Requests" at bounding box center [977, 97] width 82 height 16
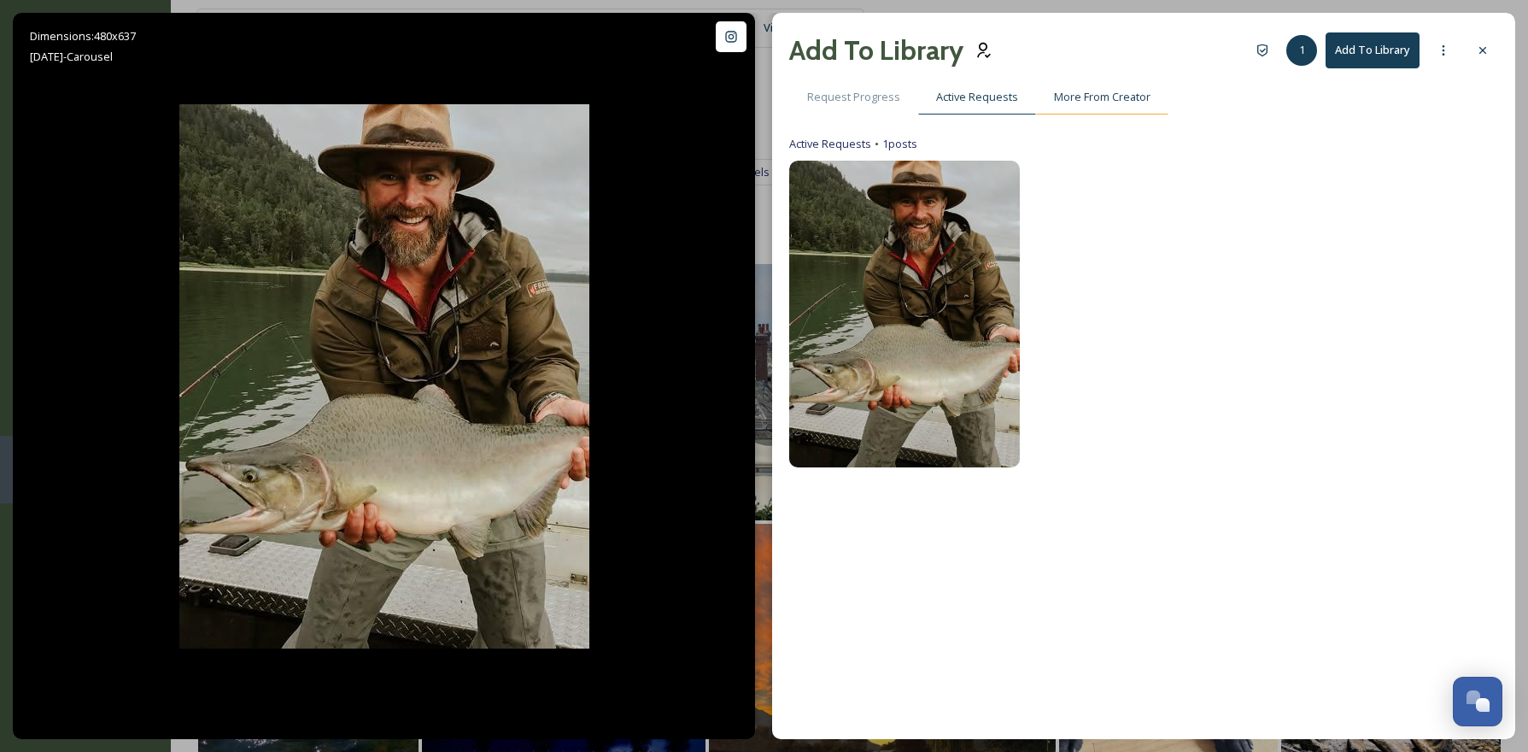
click at [1097, 103] on span "More From Creator" at bounding box center [1102, 97] width 97 height 16
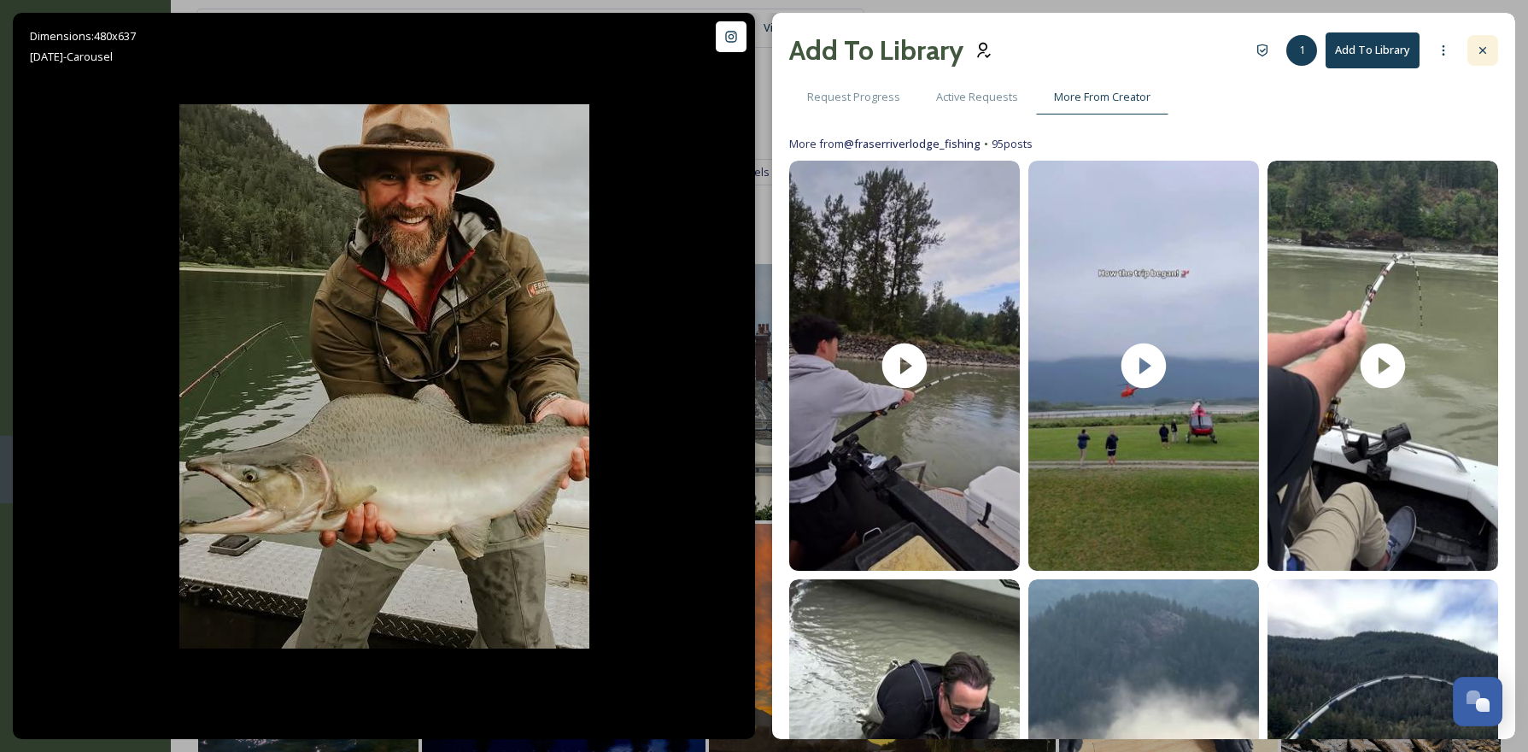
click at [1486, 49] on icon at bounding box center [1483, 51] width 14 height 14
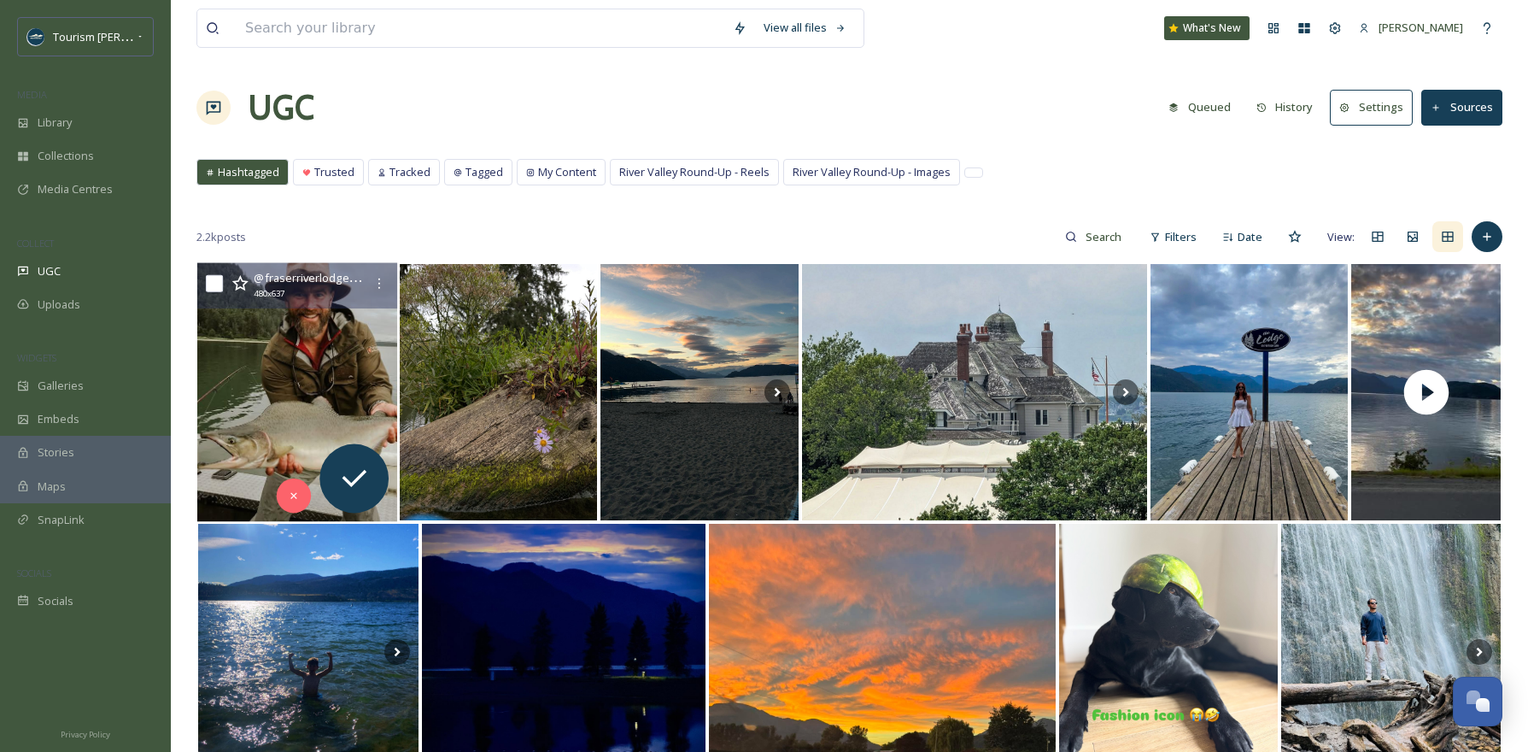
click at [274, 392] on img at bounding box center [297, 392] width 200 height 259
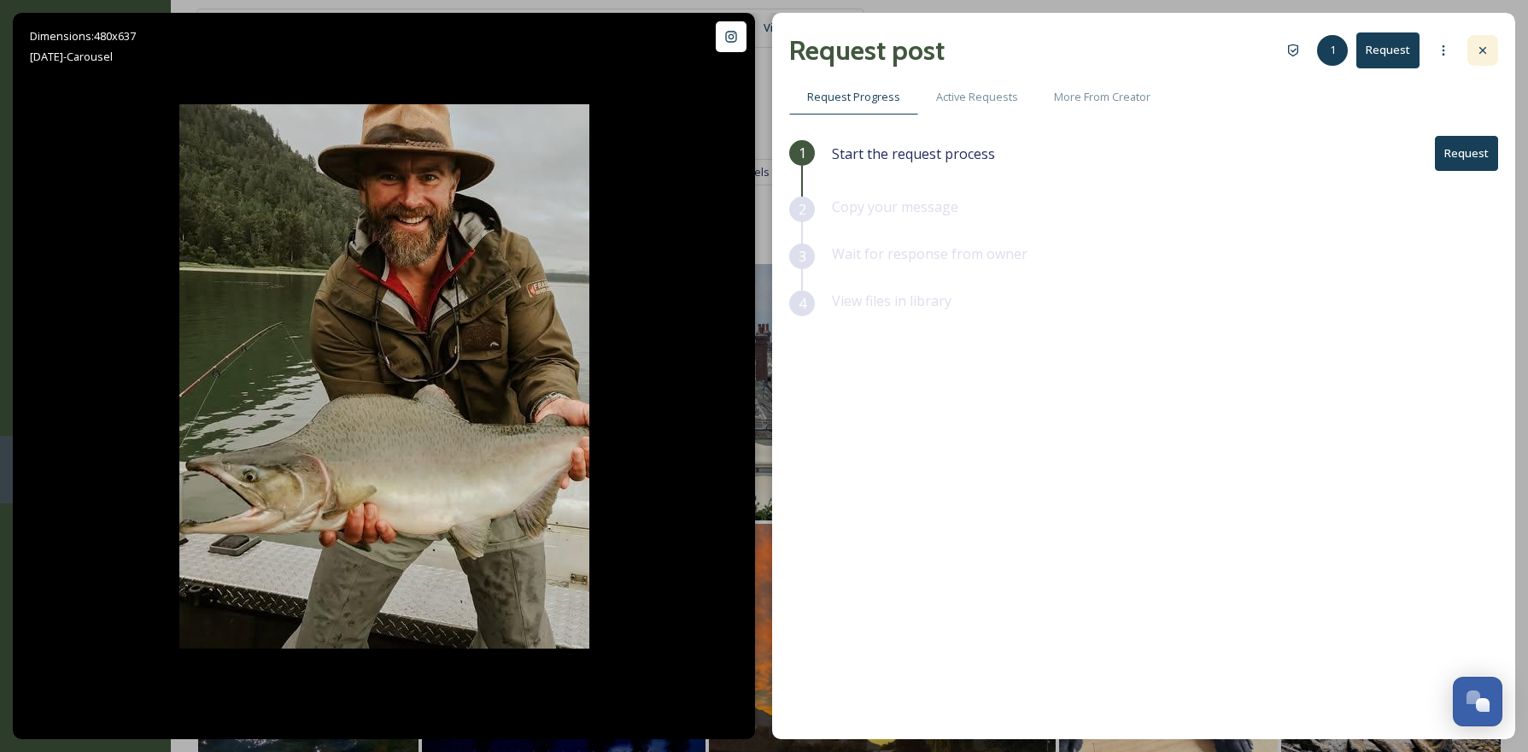
click at [1487, 42] on div at bounding box center [1483, 50] width 31 height 31
